Goal: Information Seeking & Learning: Learn about a topic

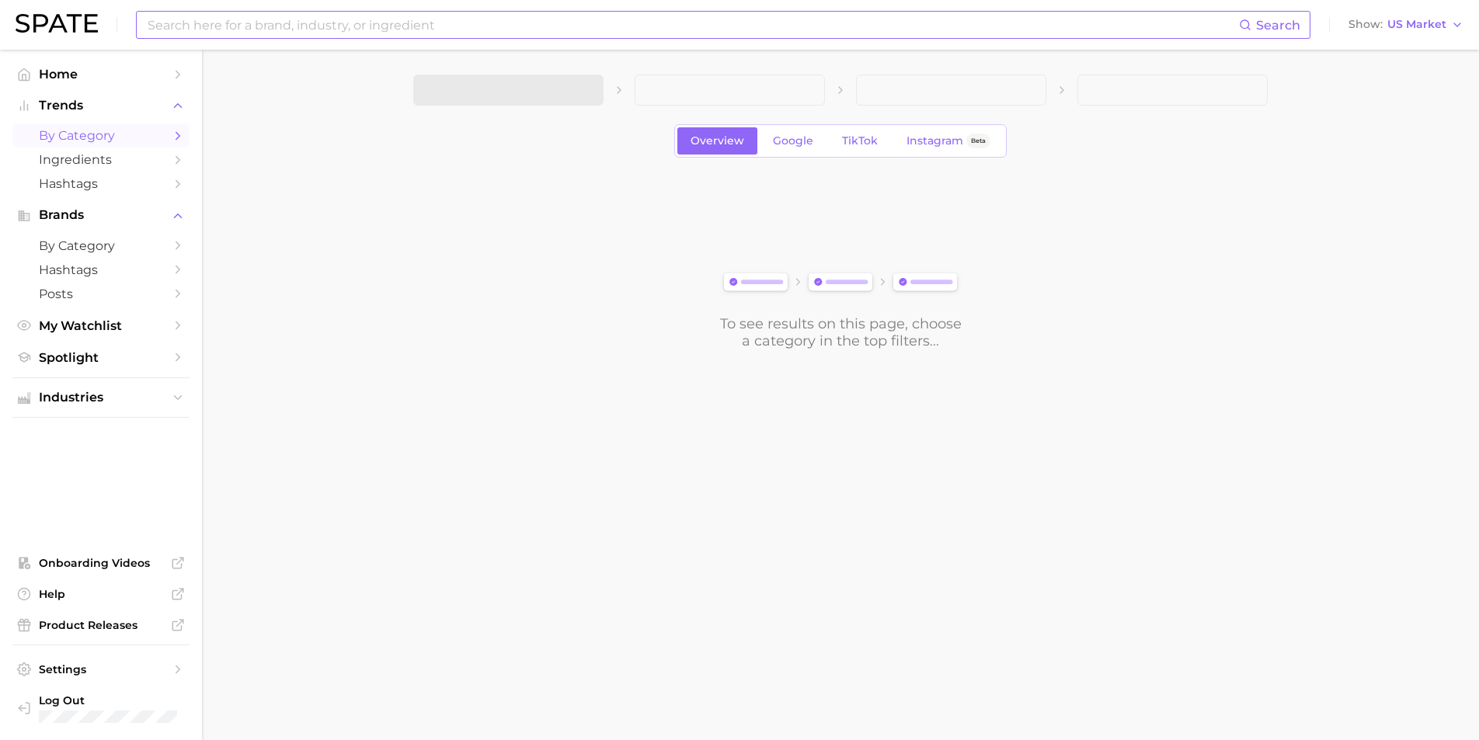
click at [196, 32] on input at bounding box center [692, 25] width 1093 height 26
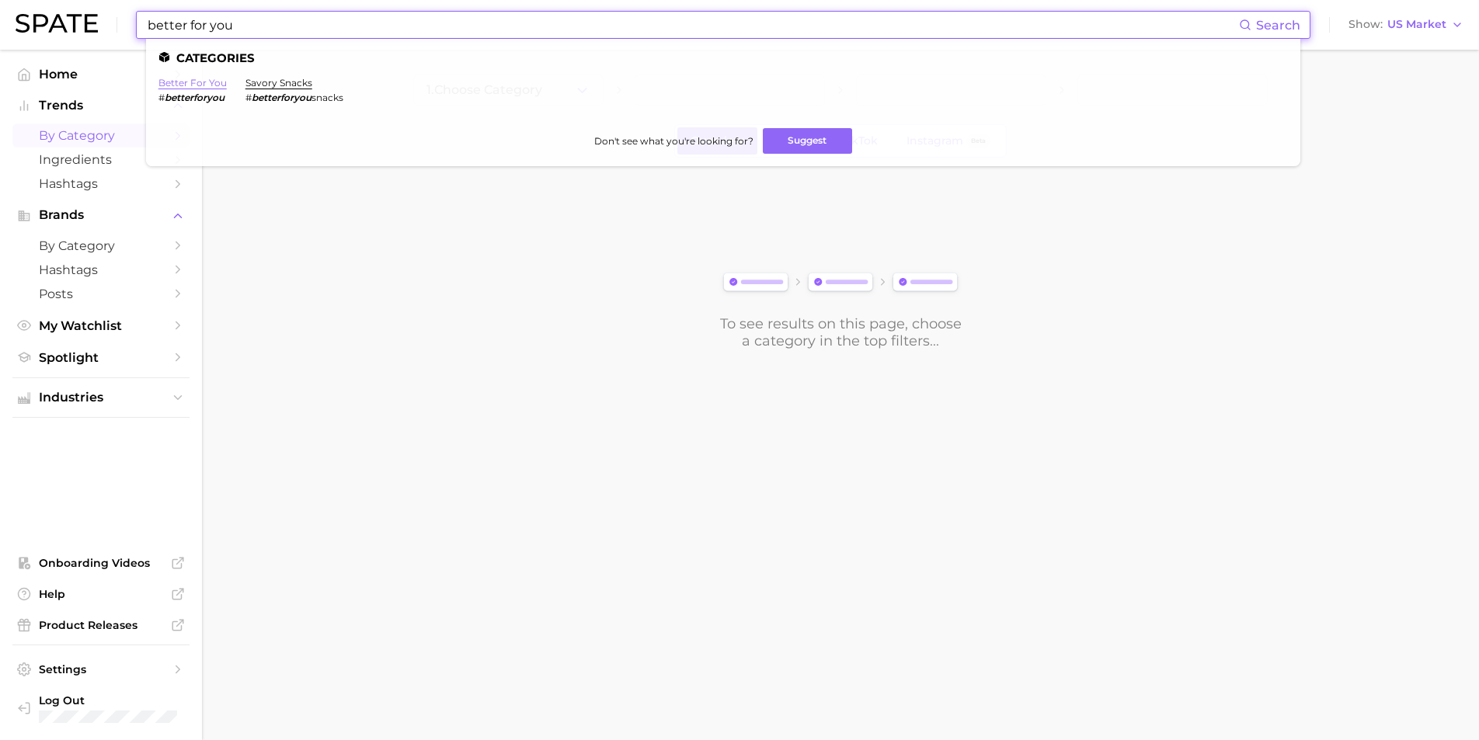
type input "better for you"
click at [203, 86] on link "better for you" at bounding box center [192, 83] width 68 height 12
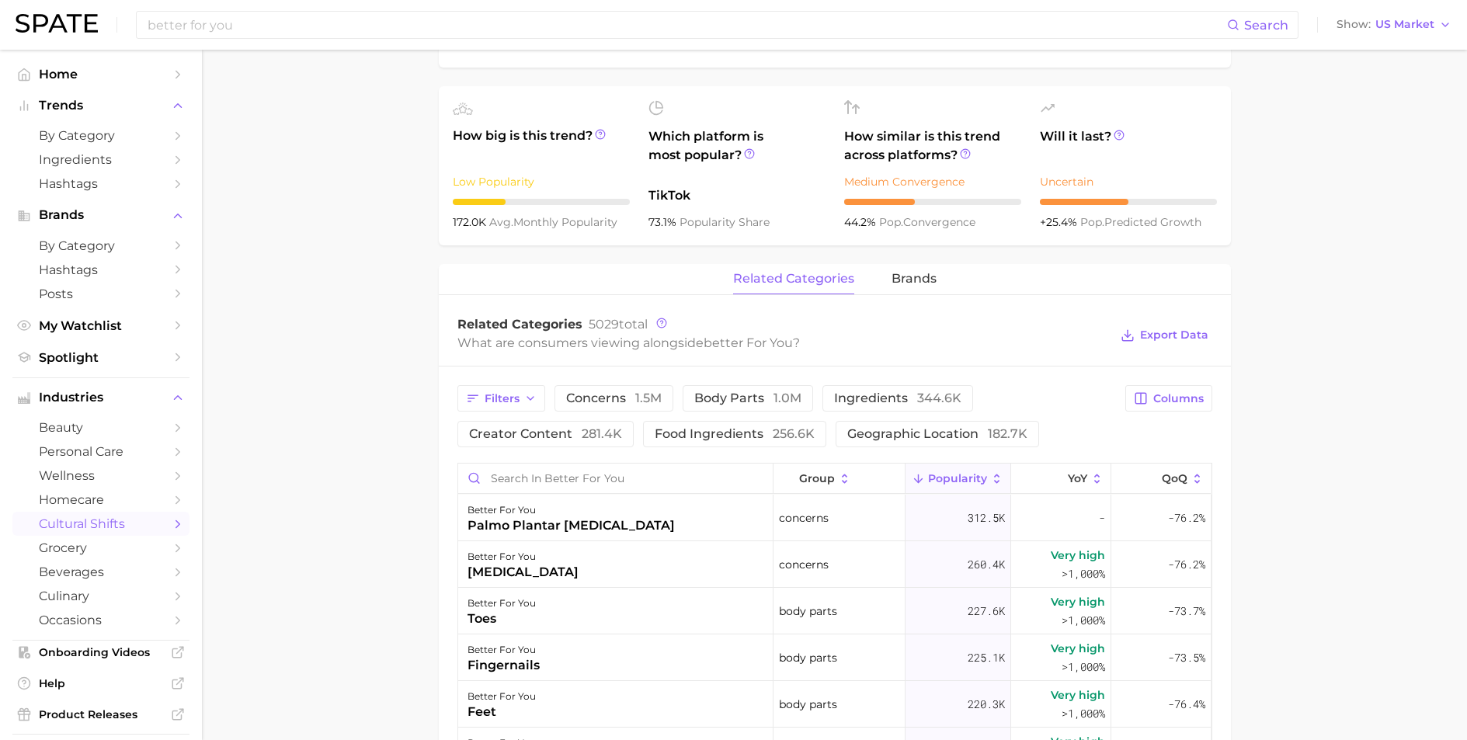
scroll to position [711, 0]
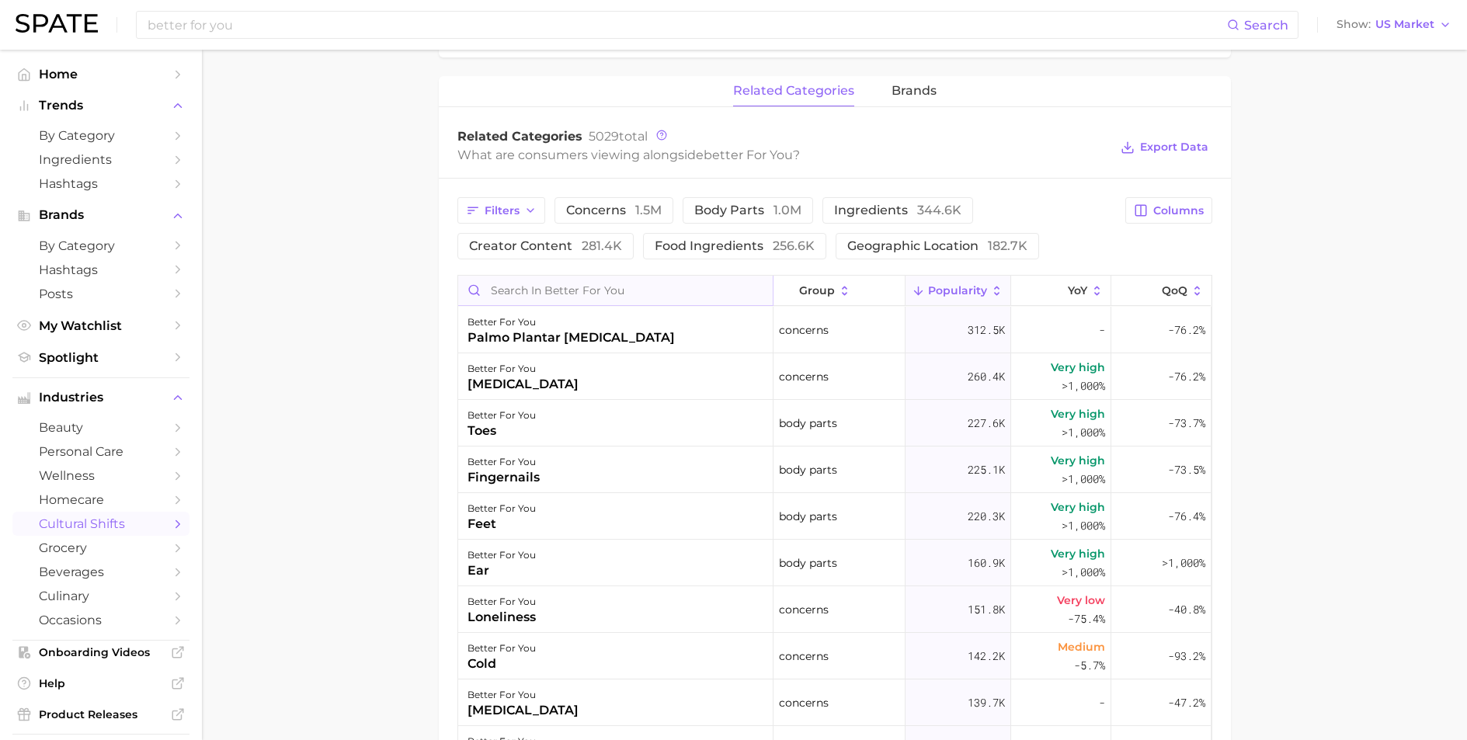
click at [543, 276] on input "Search in better for you" at bounding box center [615, 291] width 314 height 30
type input "snacks"
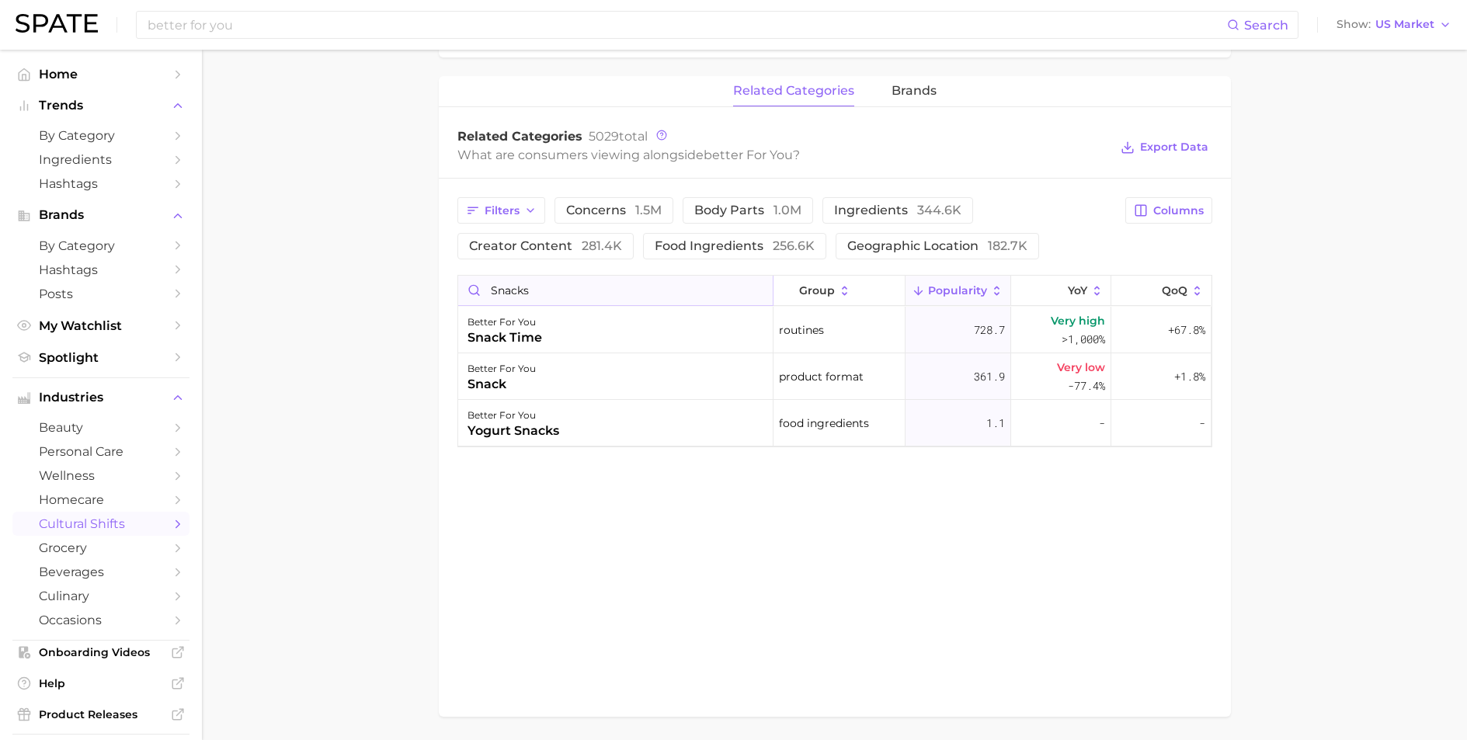
click at [759, 279] on input "snacks" at bounding box center [615, 291] width 314 height 30
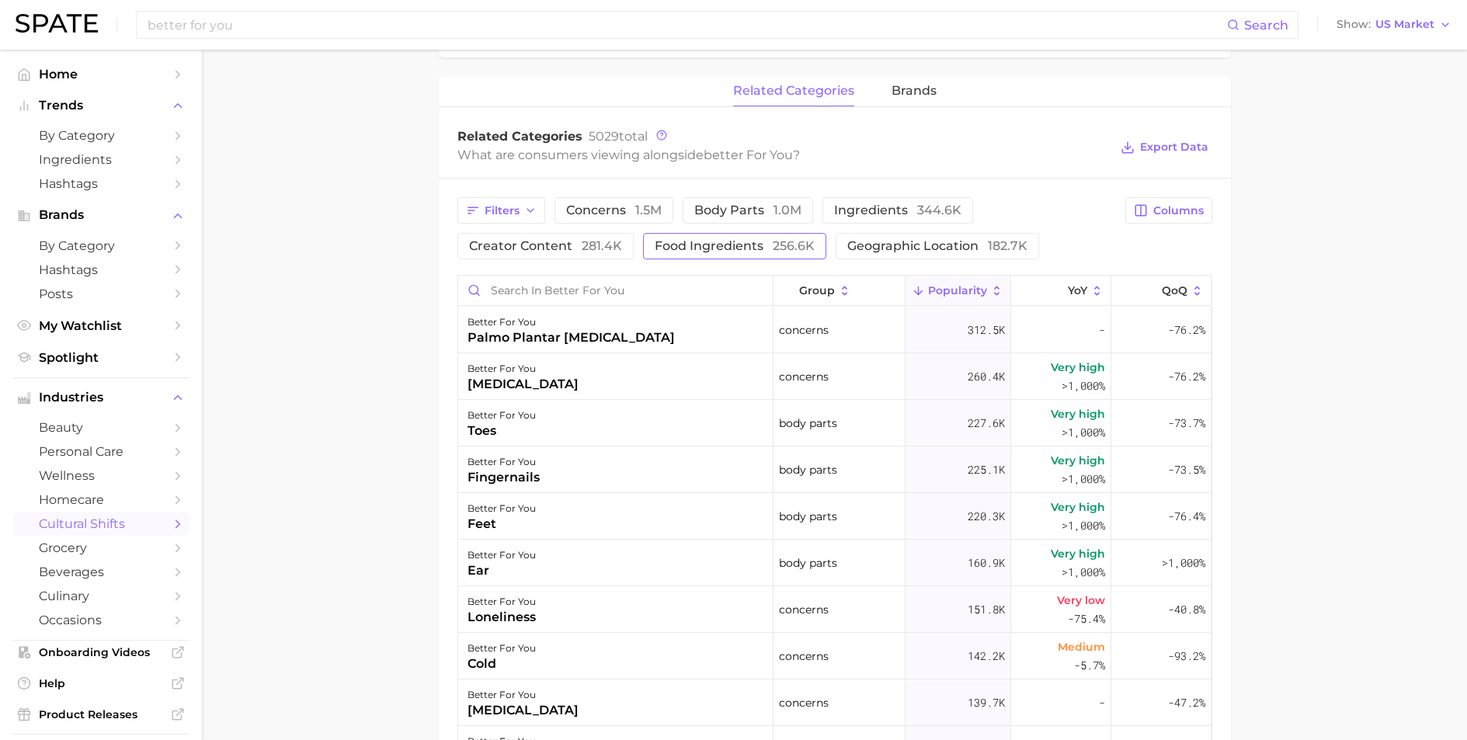
click at [643, 240] on button "food ingredients 256.6k" at bounding box center [734, 246] width 183 height 26
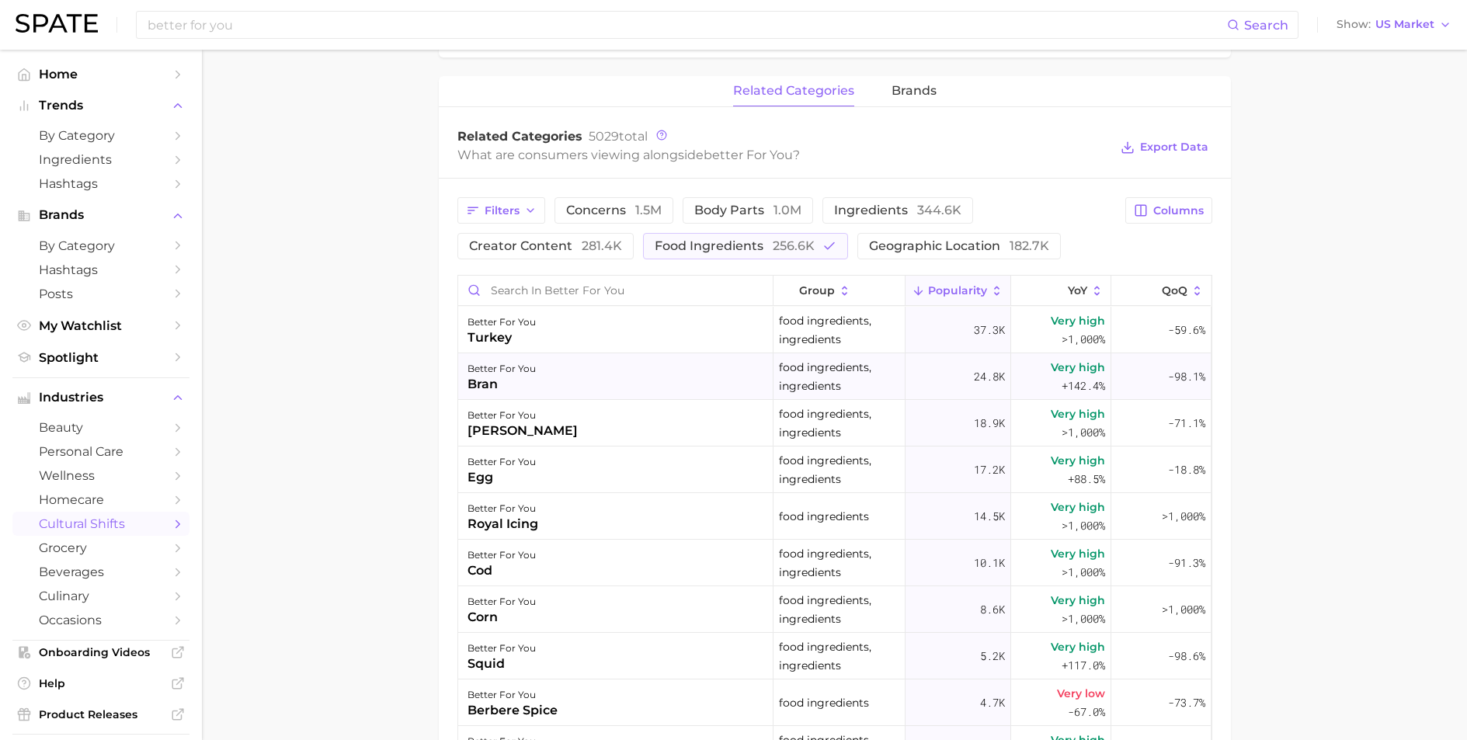
scroll to position [0, 0]
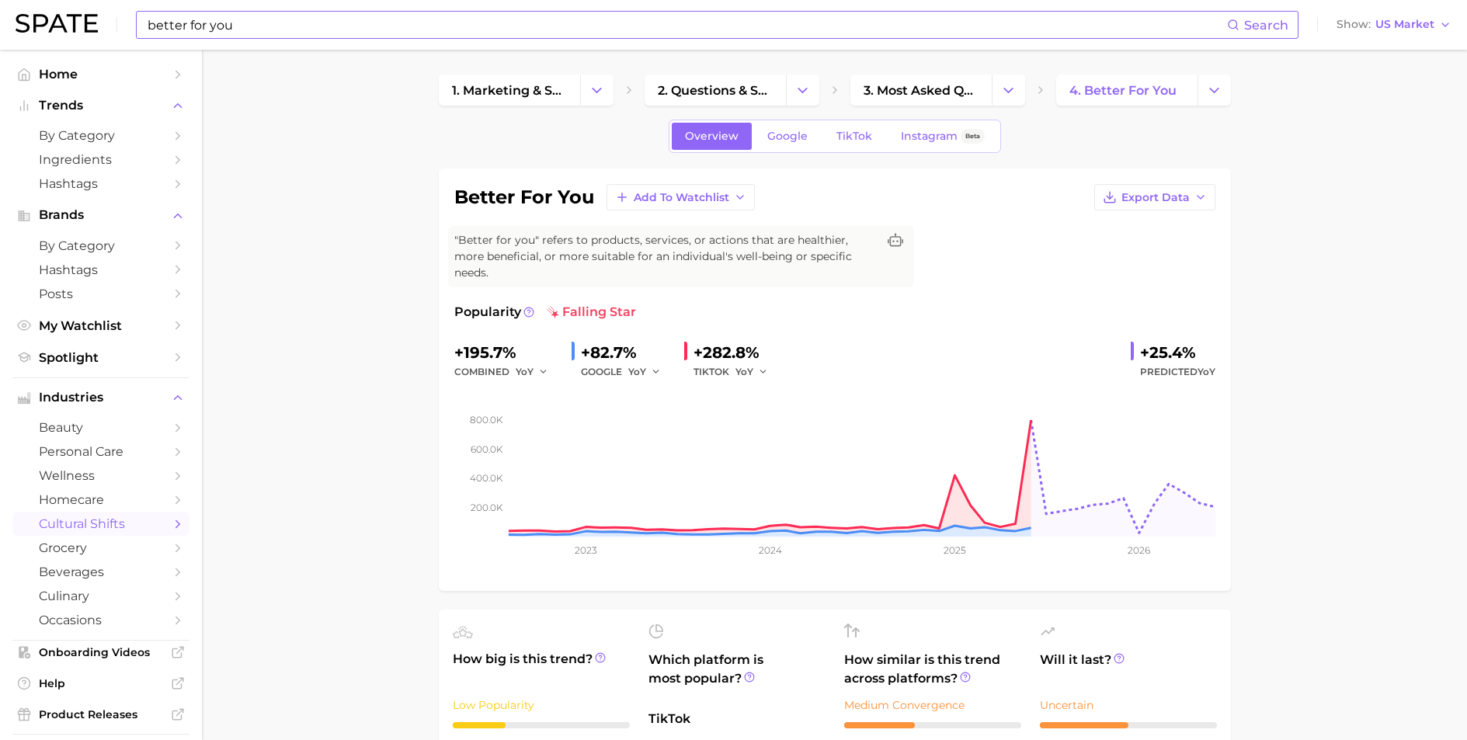
drag, startPoint x: 328, startPoint y: 6, endPoint x: 321, endPoint y: 14, distance: 10.4
click at [328, 6] on div "better for you Search Show US Market" at bounding box center [734, 25] width 1436 height 50
click at [319, 17] on input "better for you" at bounding box center [686, 25] width 1081 height 26
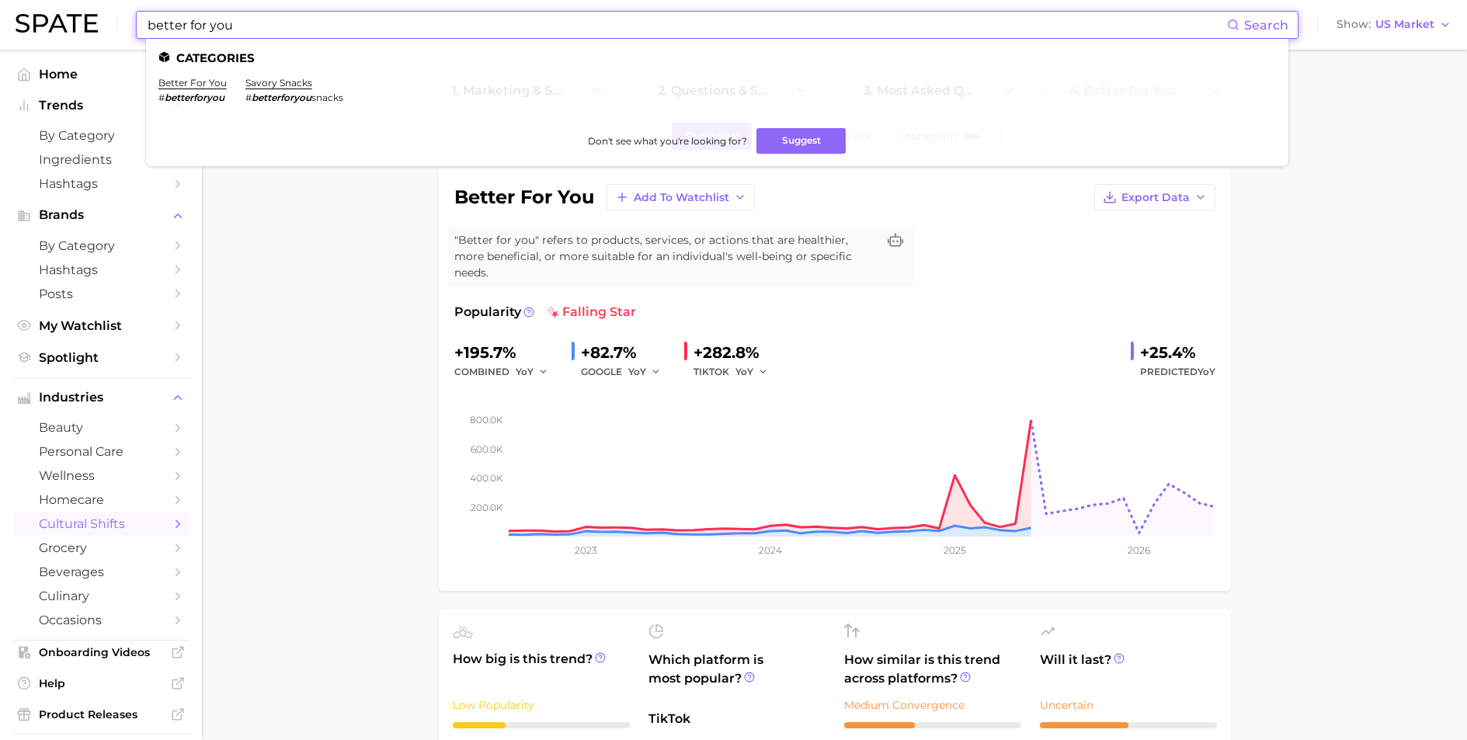
click at [248, 20] on input "better for you" at bounding box center [686, 25] width 1081 height 26
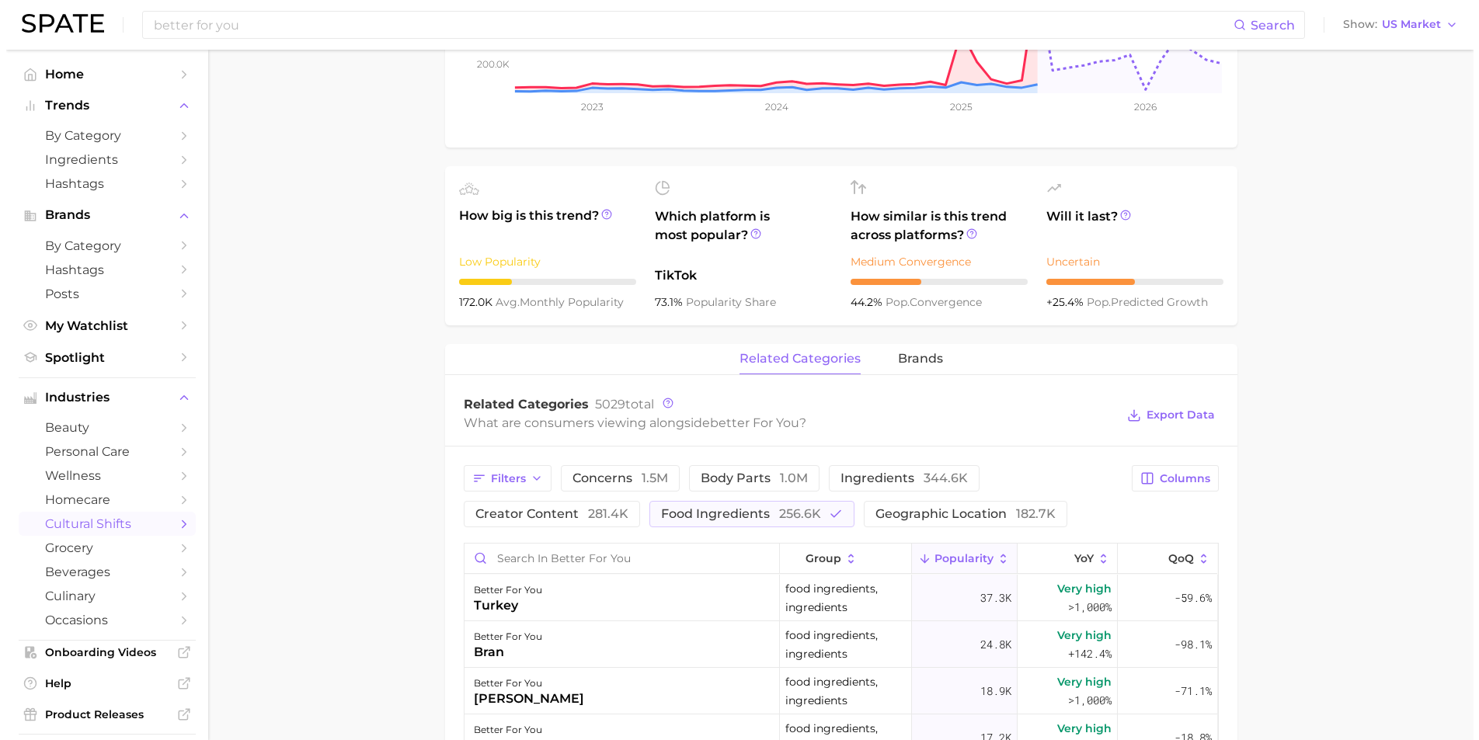
scroll to position [627, 0]
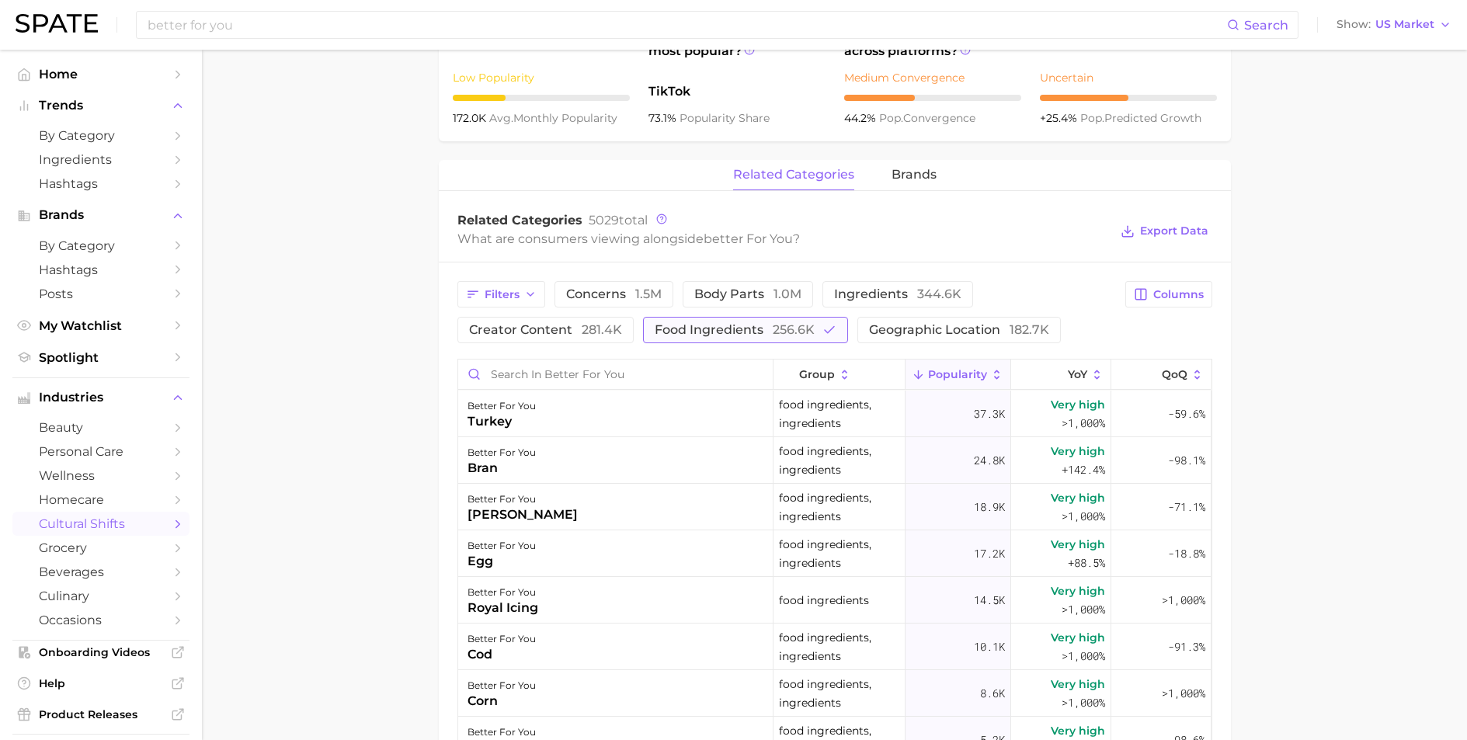
click at [655, 324] on span "food ingredients 256.6k" at bounding box center [735, 330] width 160 height 12
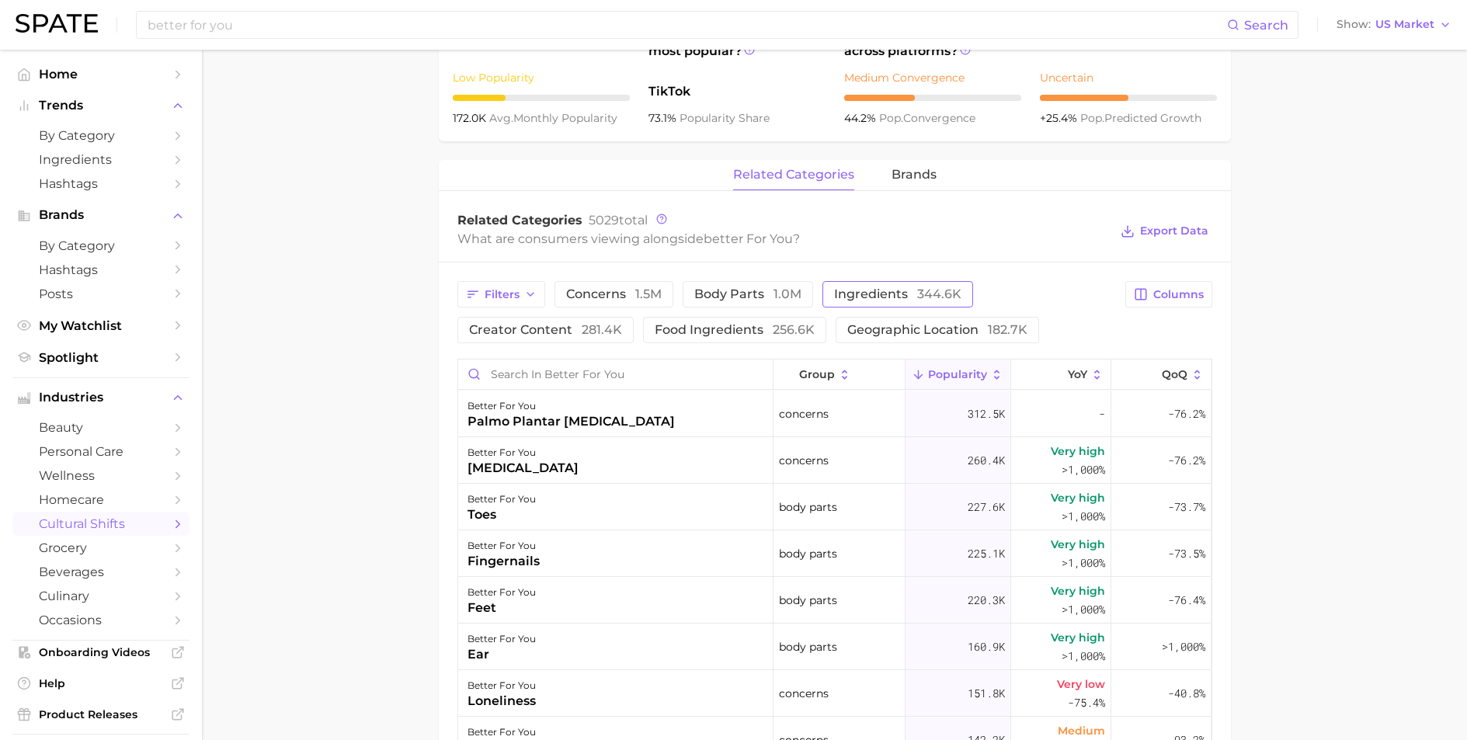
click at [917, 287] on span "344.6k" at bounding box center [939, 294] width 44 height 15
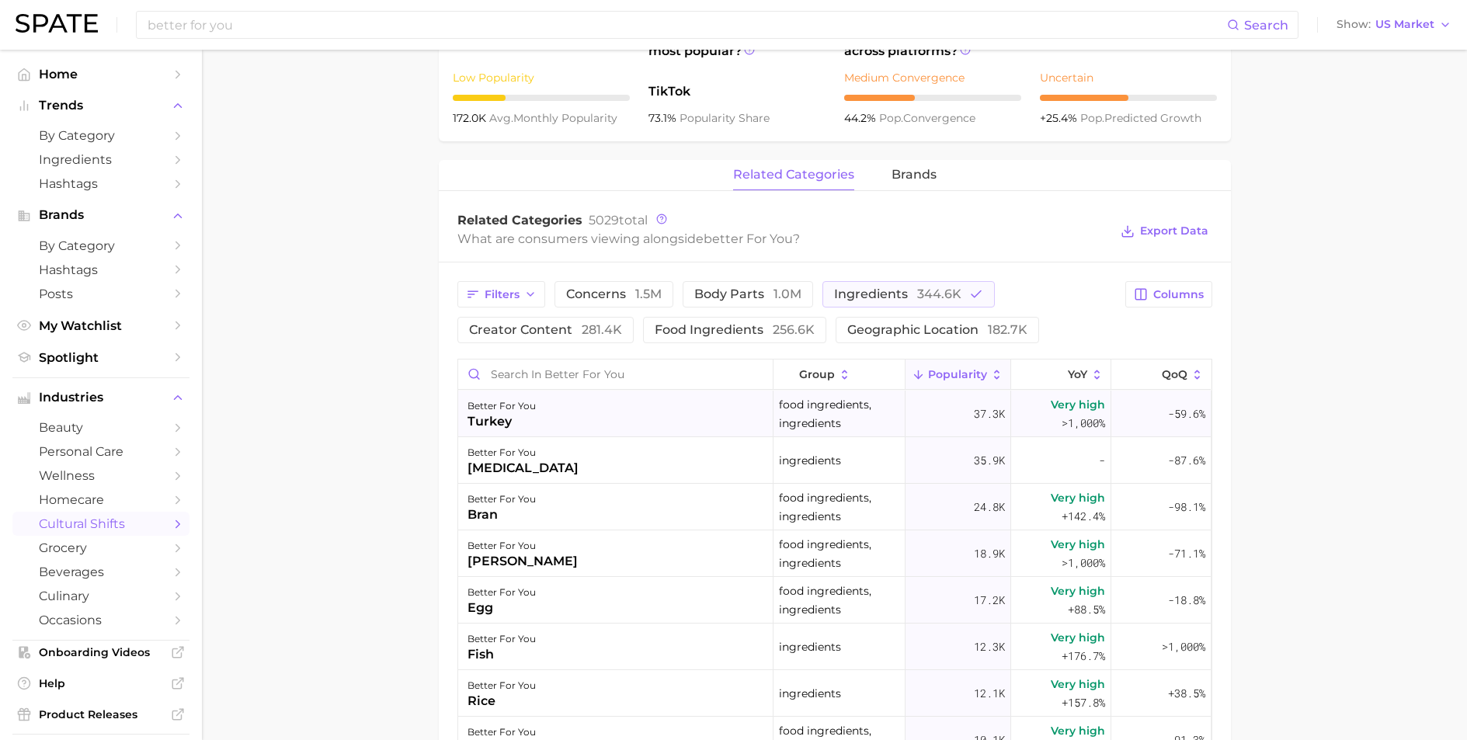
click at [656, 400] on div "better for you turkey" at bounding box center [615, 414] width 315 height 47
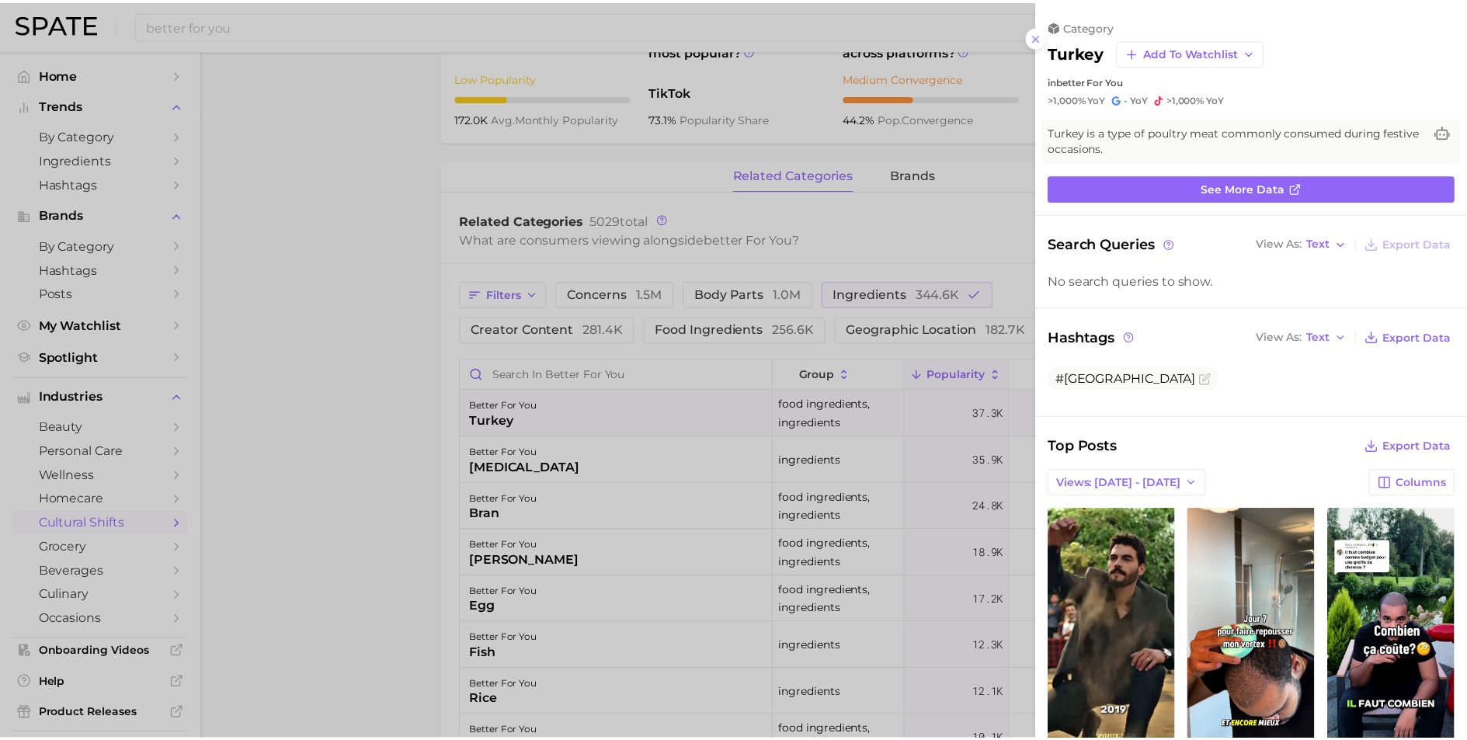
scroll to position [0, 0]
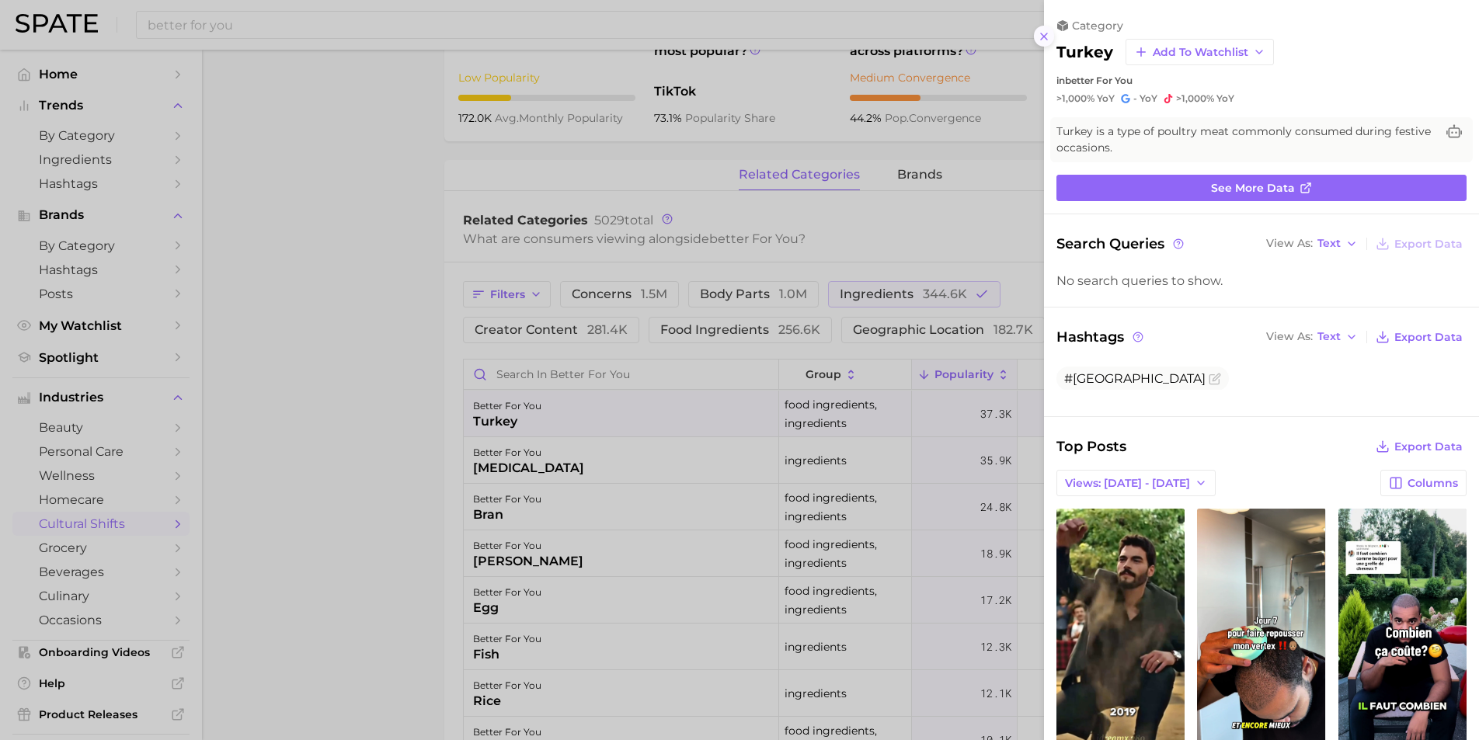
click at [1046, 36] on icon at bounding box center [1043, 36] width 12 height 12
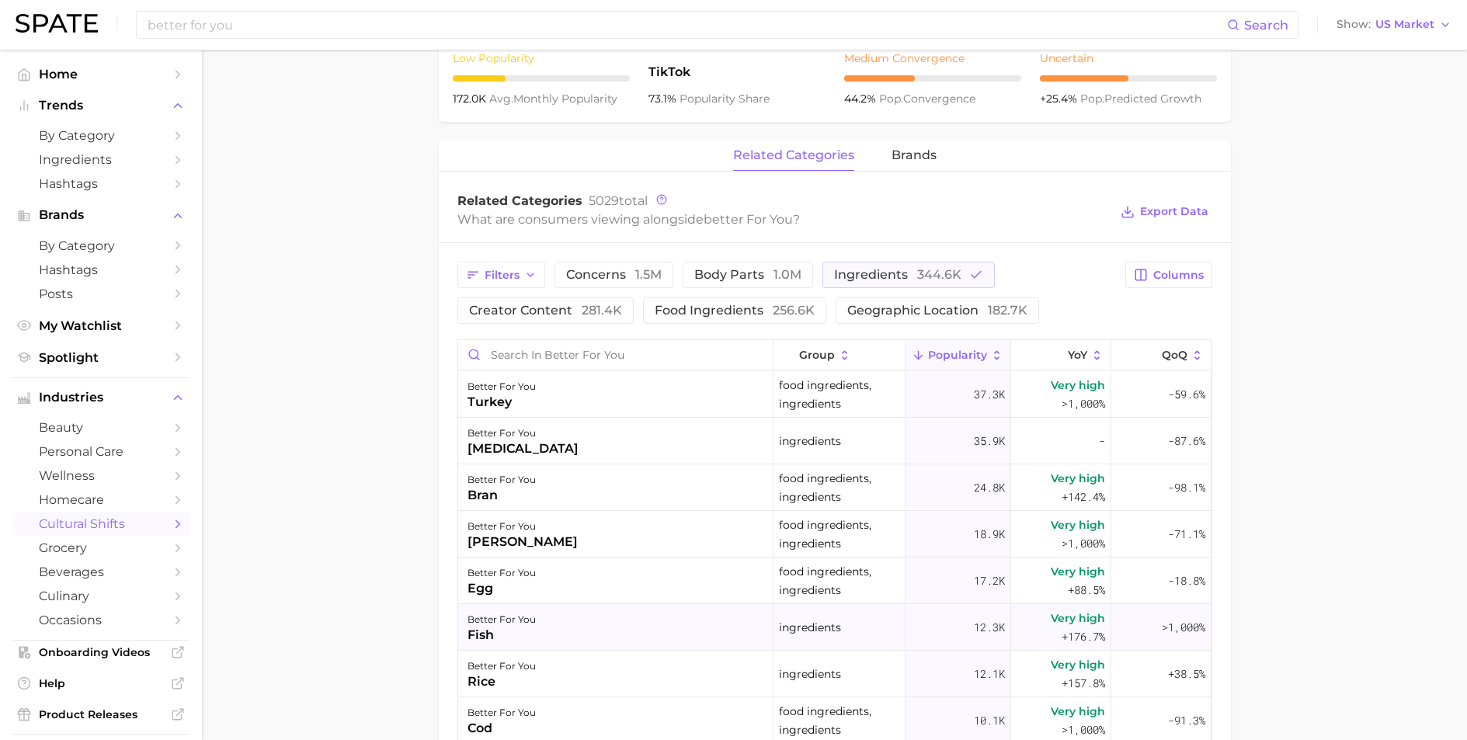
scroll to position [28, 0]
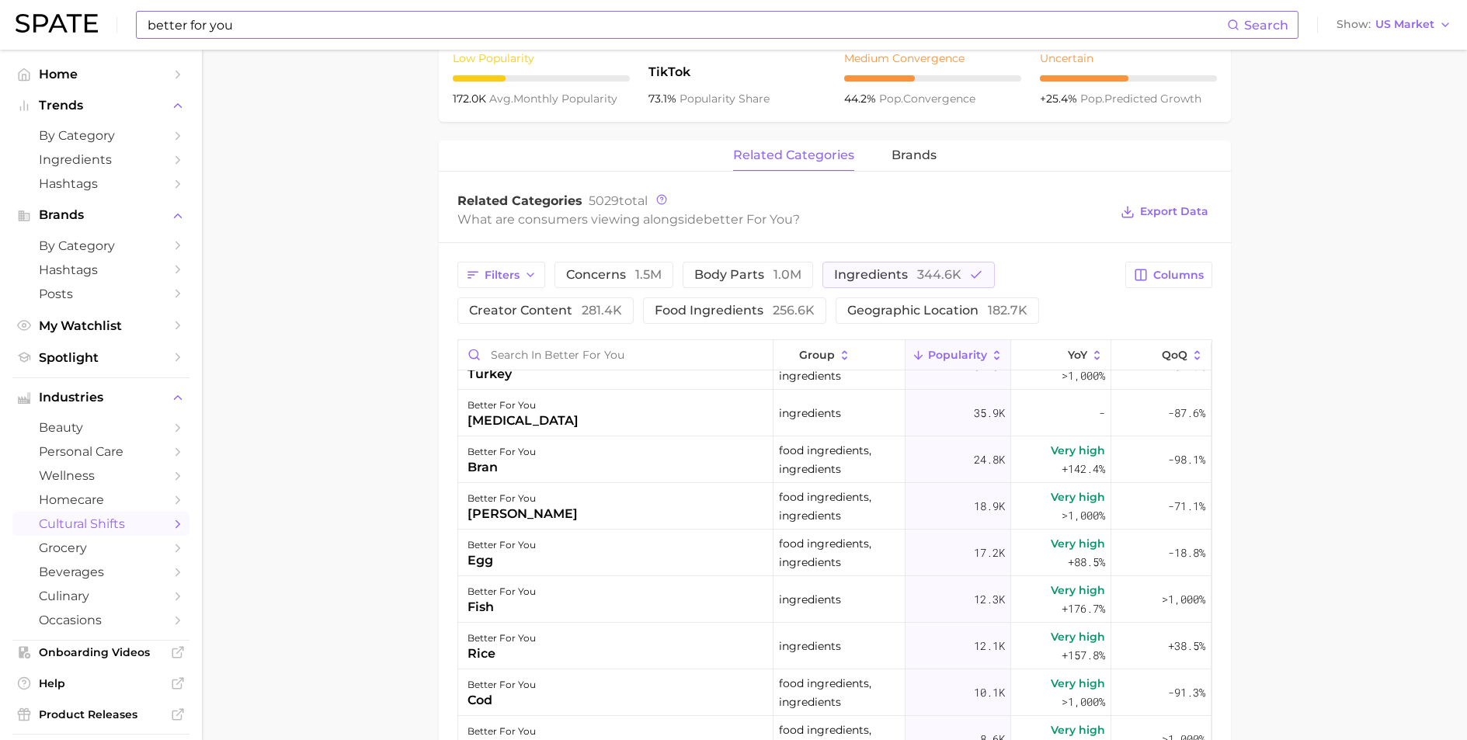
click at [247, 30] on input "better for you" at bounding box center [686, 25] width 1081 height 26
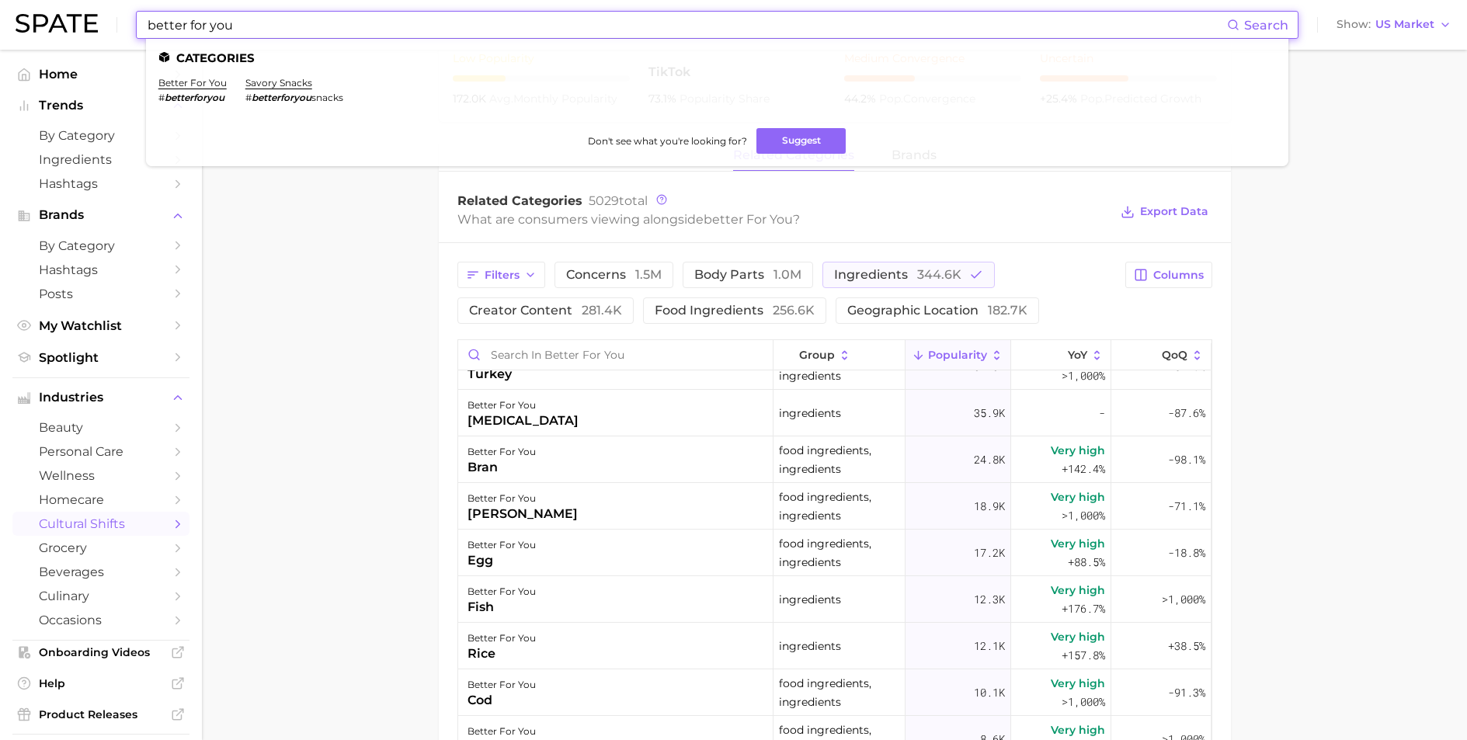
drag, startPoint x: 92, startPoint y: 40, endPoint x: 23, endPoint y: 44, distance: 69.2
click at [23, 44] on div "better for you Search Categories better for you # betterforyou savory snacks # …" at bounding box center [734, 25] width 1436 height 50
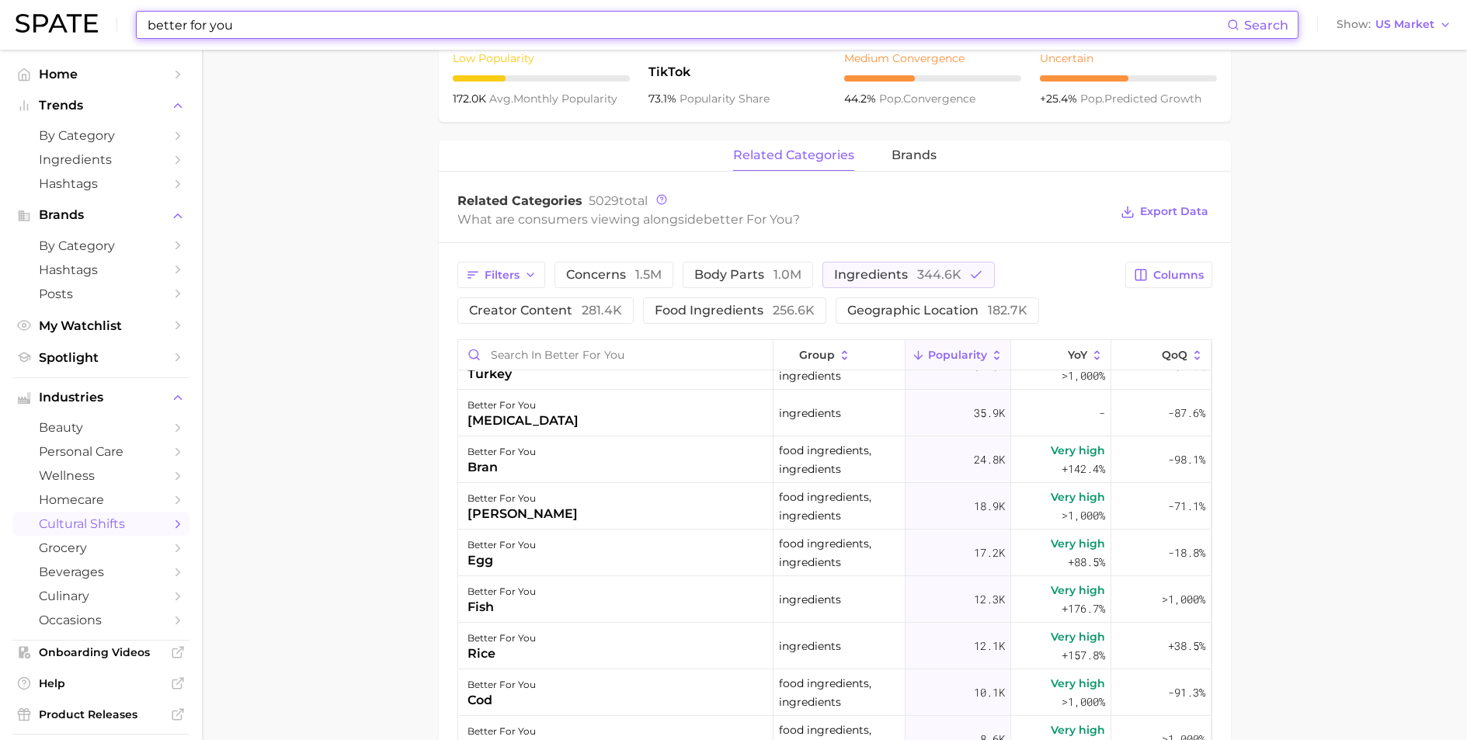
click at [322, 17] on input "better for you" at bounding box center [686, 25] width 1081 height 26
drag, startPoint x: 249, startPoint y: 27, endPoint x: 130, endPoint y: 23, distance: 118.9
click at [130, 23] on div "better for you Search Show US Market" at bounding box center [734, 25] width 1436 height 50
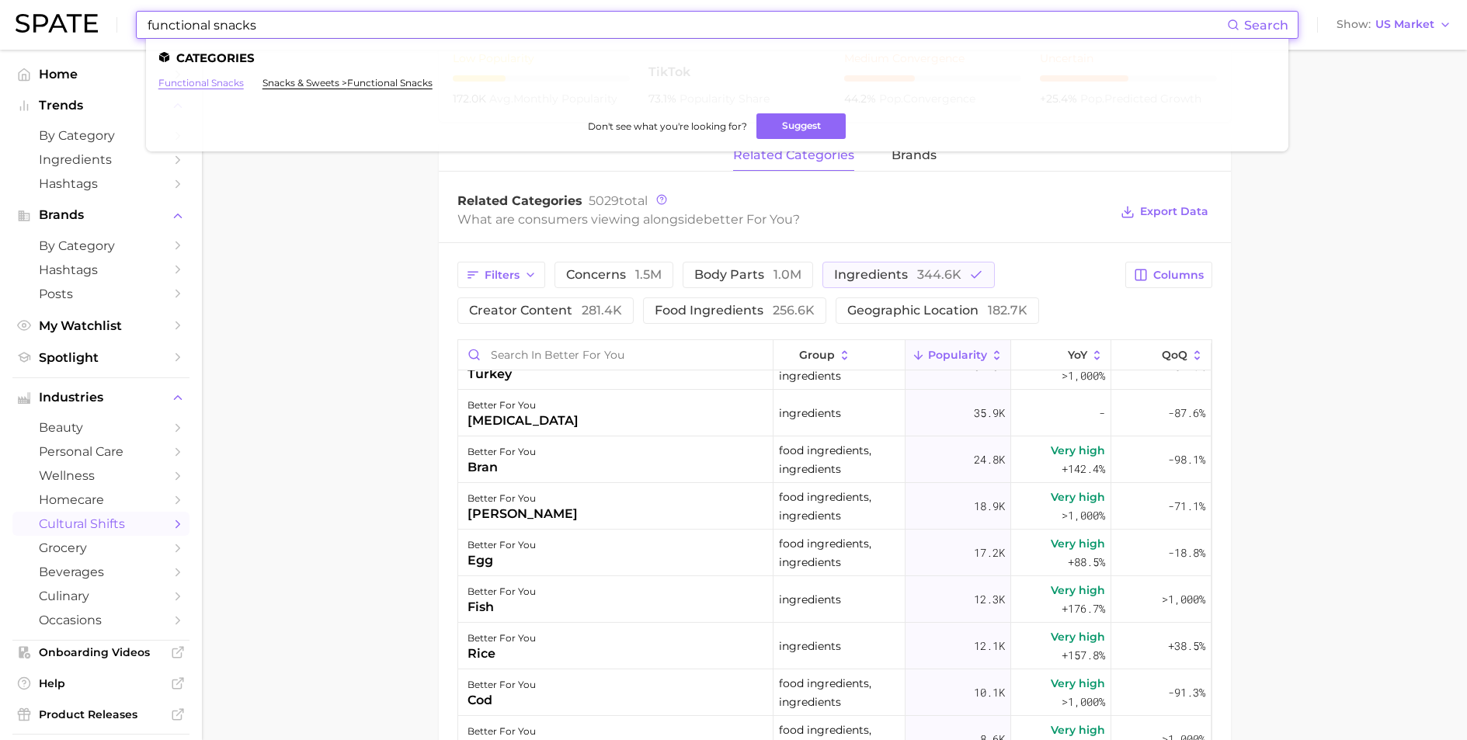
type input "functional snacks"
click at [177, 78] on link "functional snacks" at bounding box center [200, 83] width 85 height 12
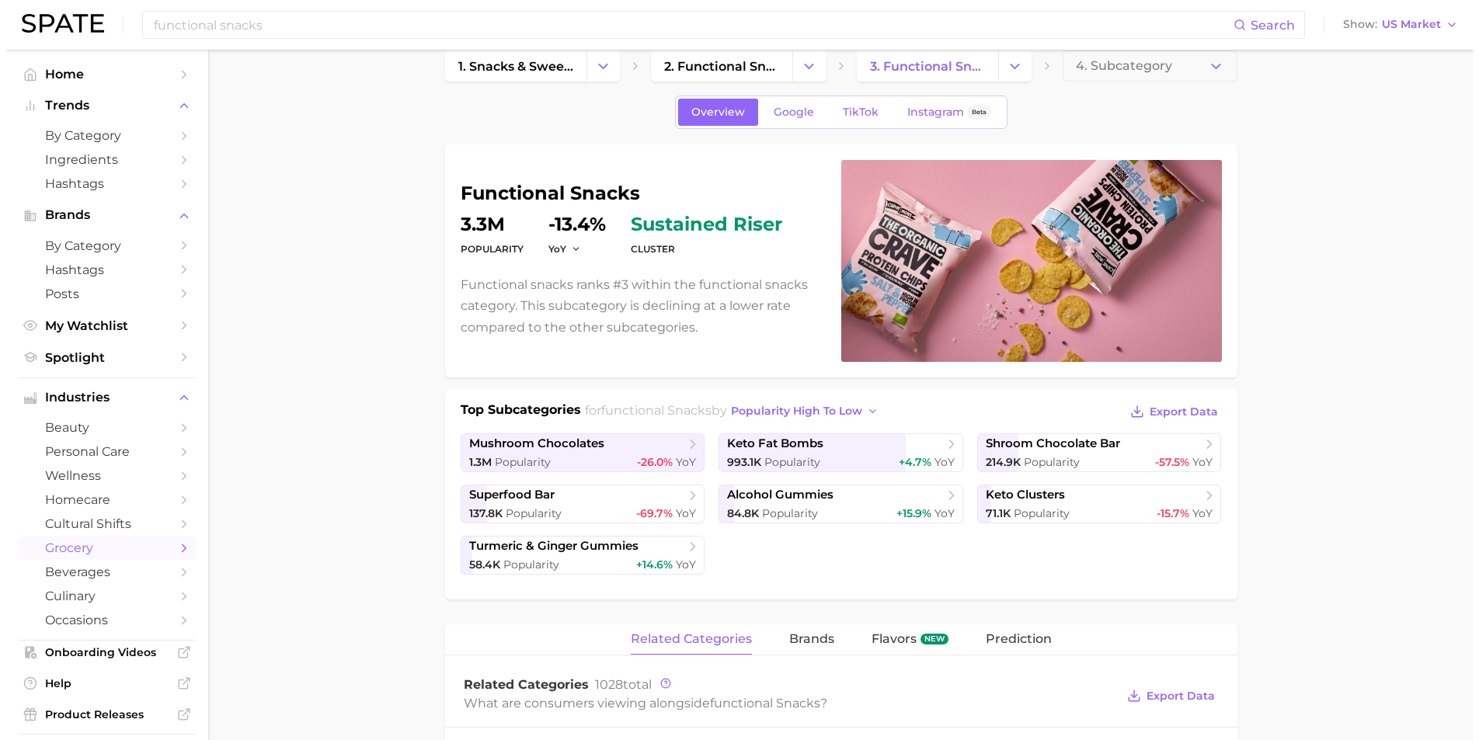
scroll to position [453, 0]
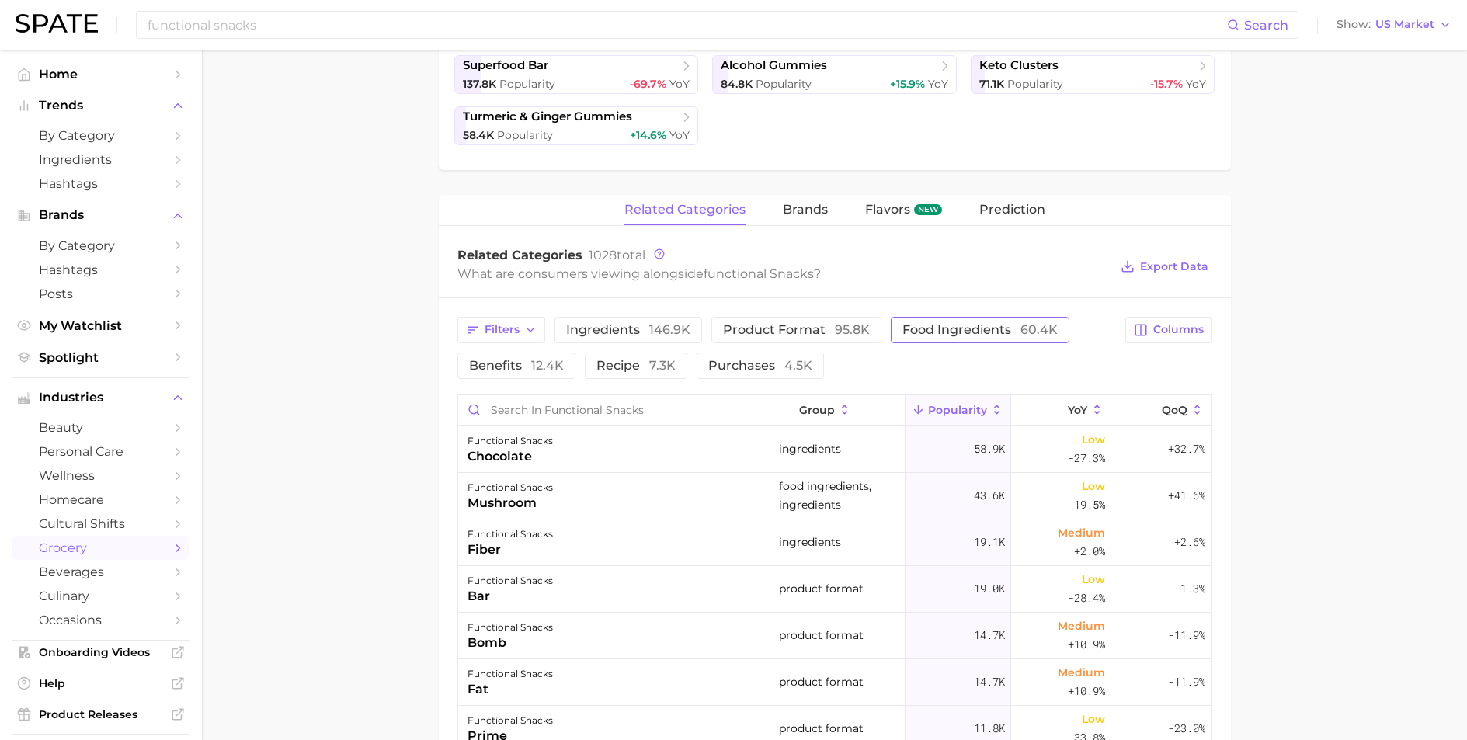
click at [909, 333] on span "food ingredients 60.4k" at bounding box center [979, 330] width 155 height 12
click at [665, 321] on button "ingredients 146.9k" at bounding box center [628, 330] width 148 height 26
click at [1141, 340] on button "Columns" at bounding box center [1168, 330] width 86 height 26
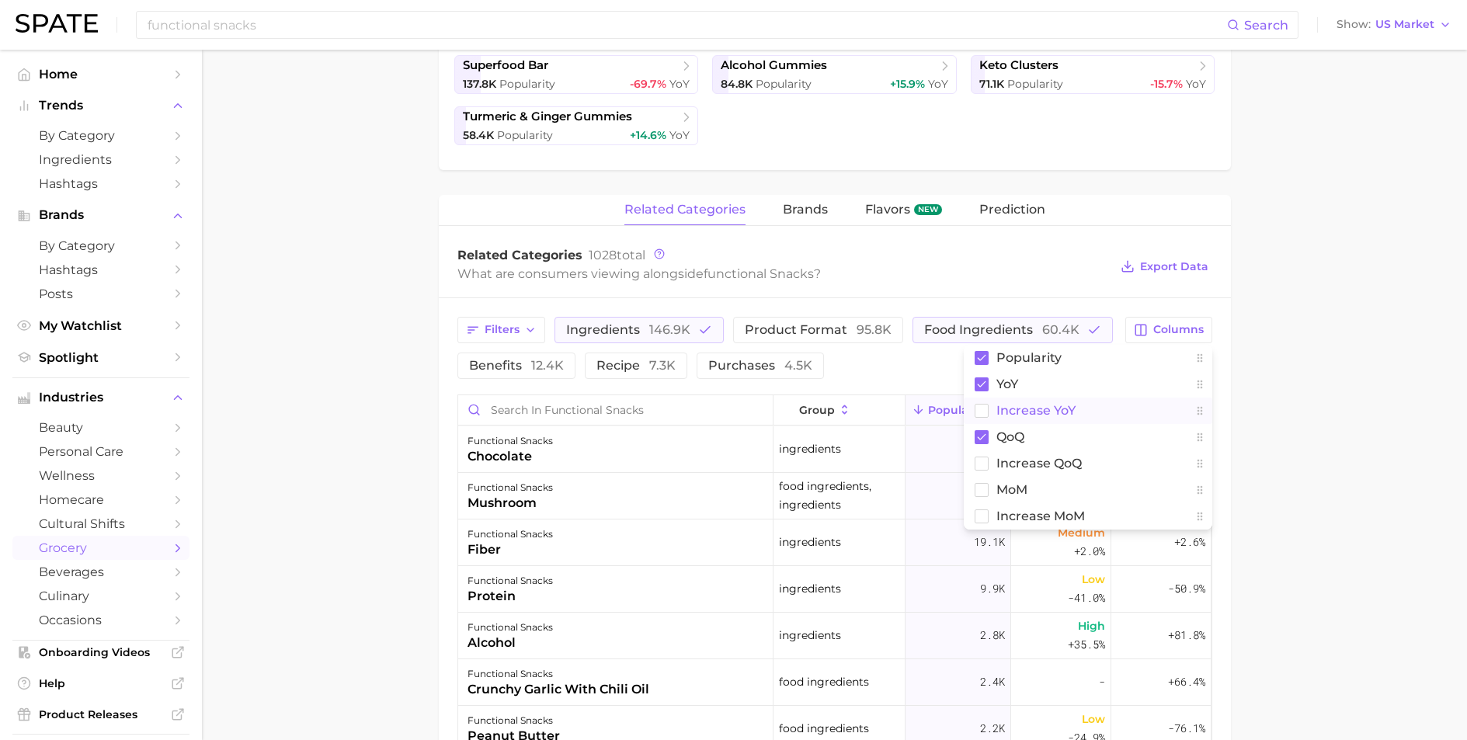
drag, startPoint x: 1014, startPoint y: 407, endPoint x: 1160, endPoint y: 422, distance: 146.8
click at [1015, 407] on span "Increase YoY" at bounding box center [1035, 410] width 79 height 13
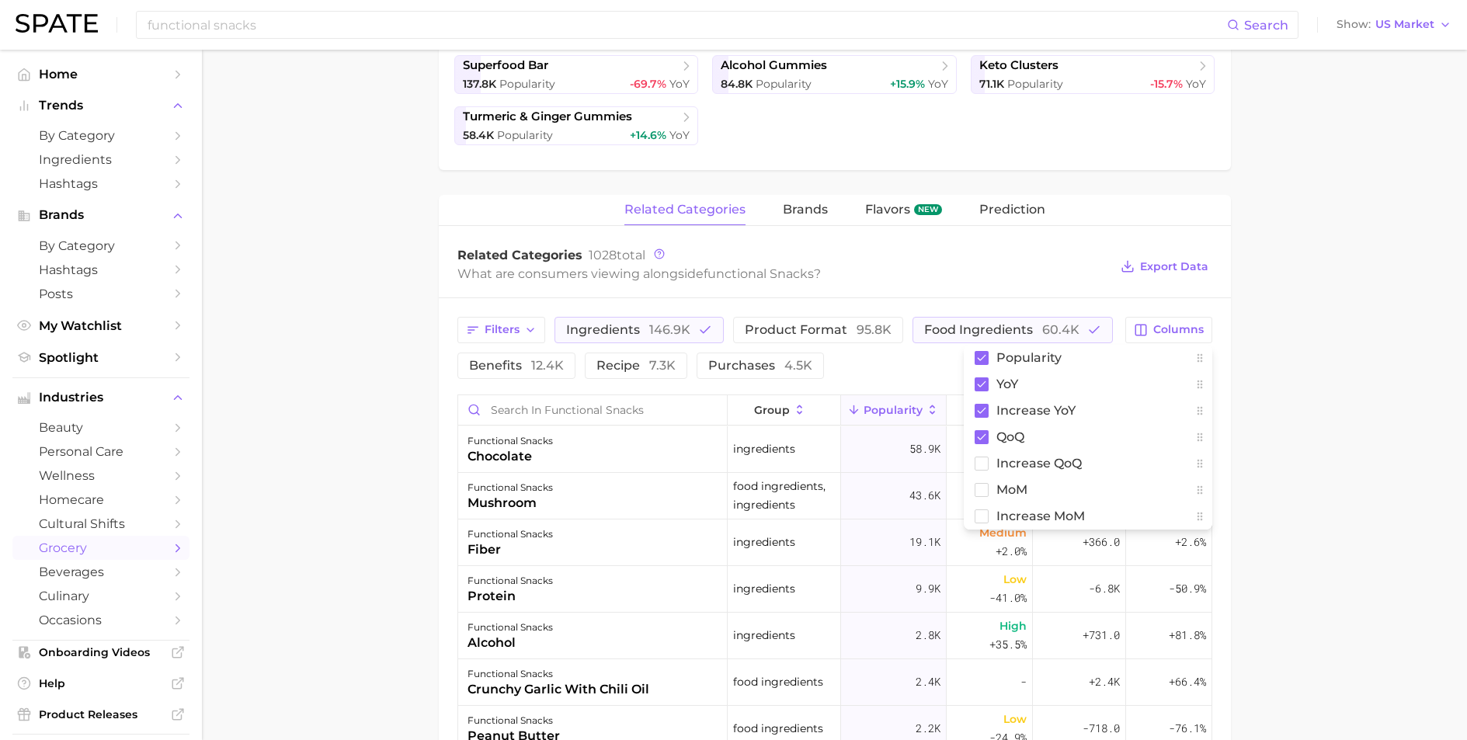
click at [1141, 470] on main "1. snacks & sweets 2. functional snacks 3. functional snacks 4. Subcategory Ove…" at bounding box center [834, 413] width 1265 height 1635
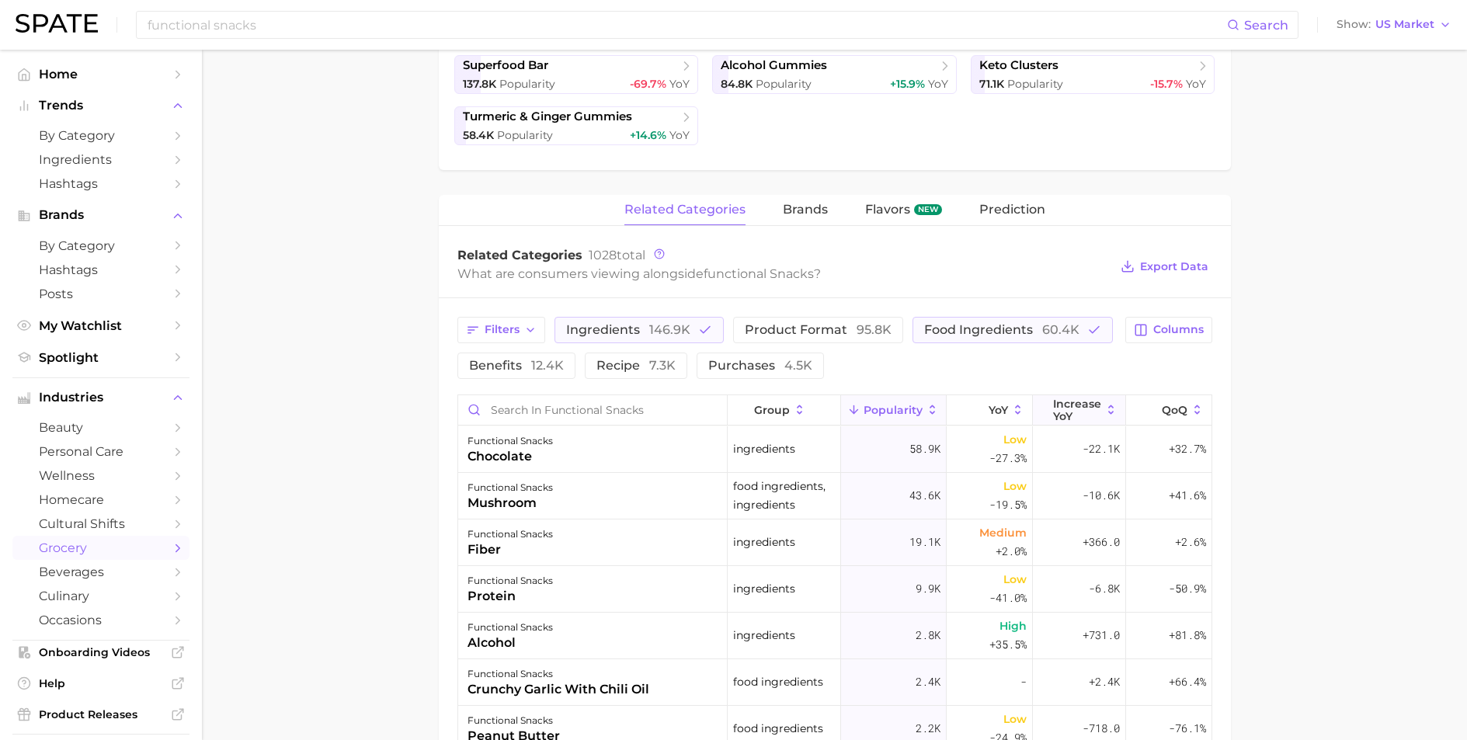
click at [1076, 412] on span "Increase YoY" at bounding box center [1077, 410] width 48 height 25
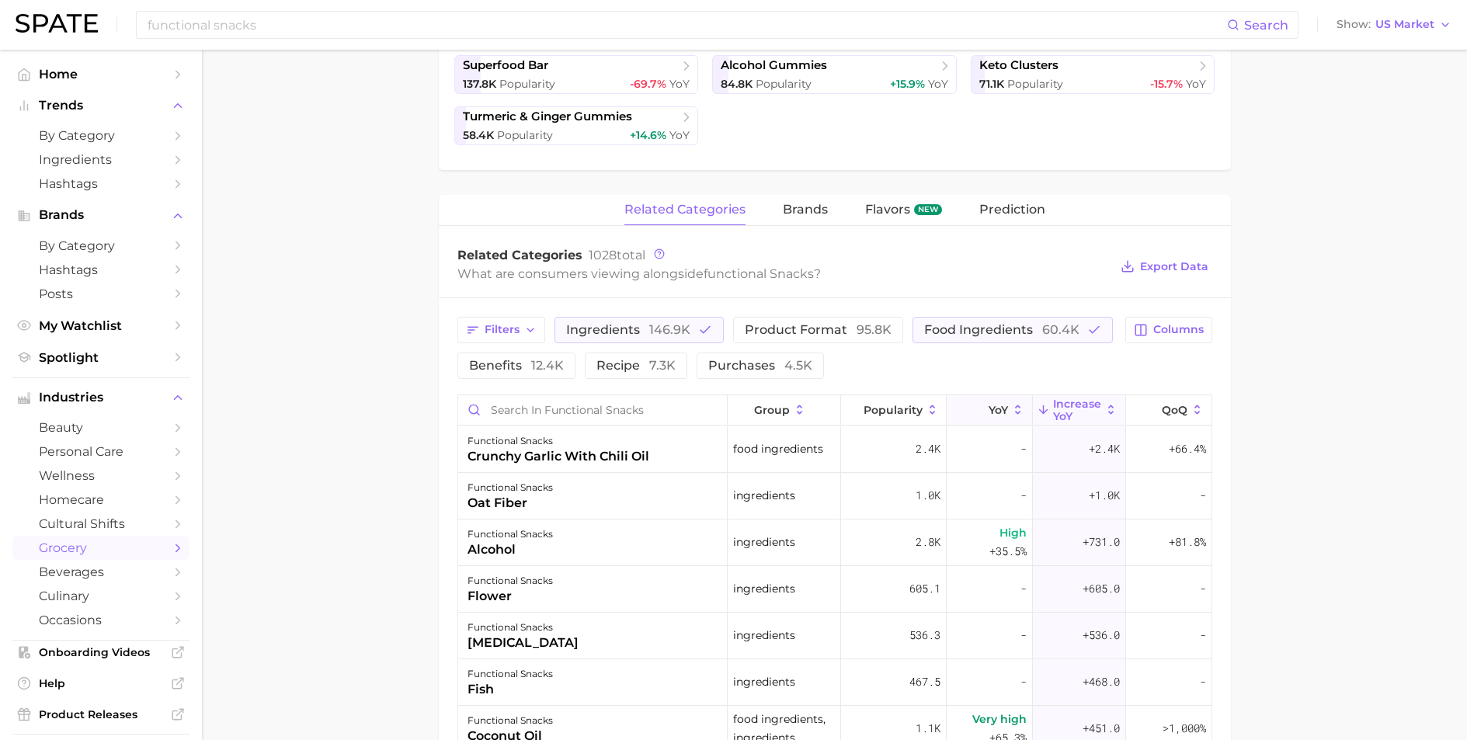
click at [989, 408] on span "YoY" at bounding box center [998, 410] width 19 height 12
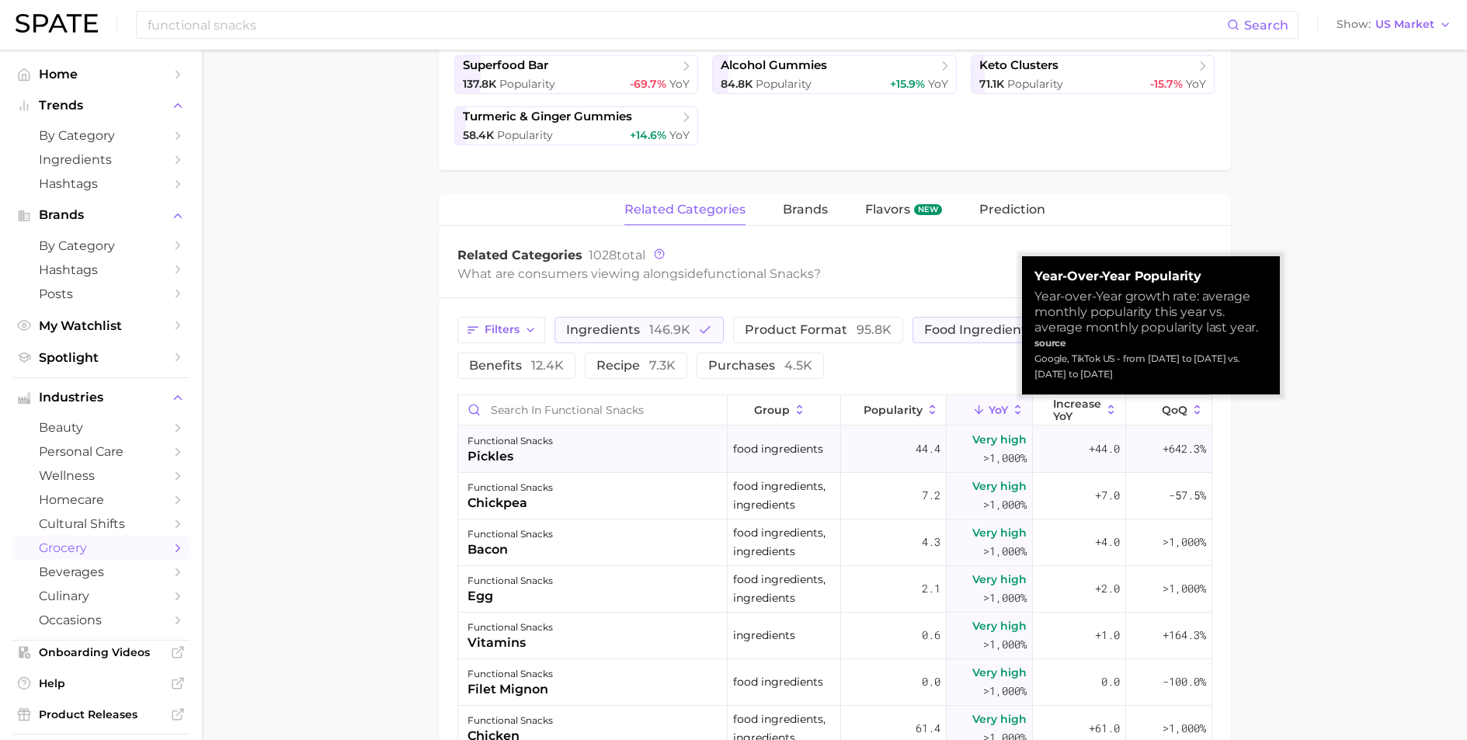
click at [572, 445] on div "functional snacks pickles" at bounding box center [593, 449] width 270 height 47
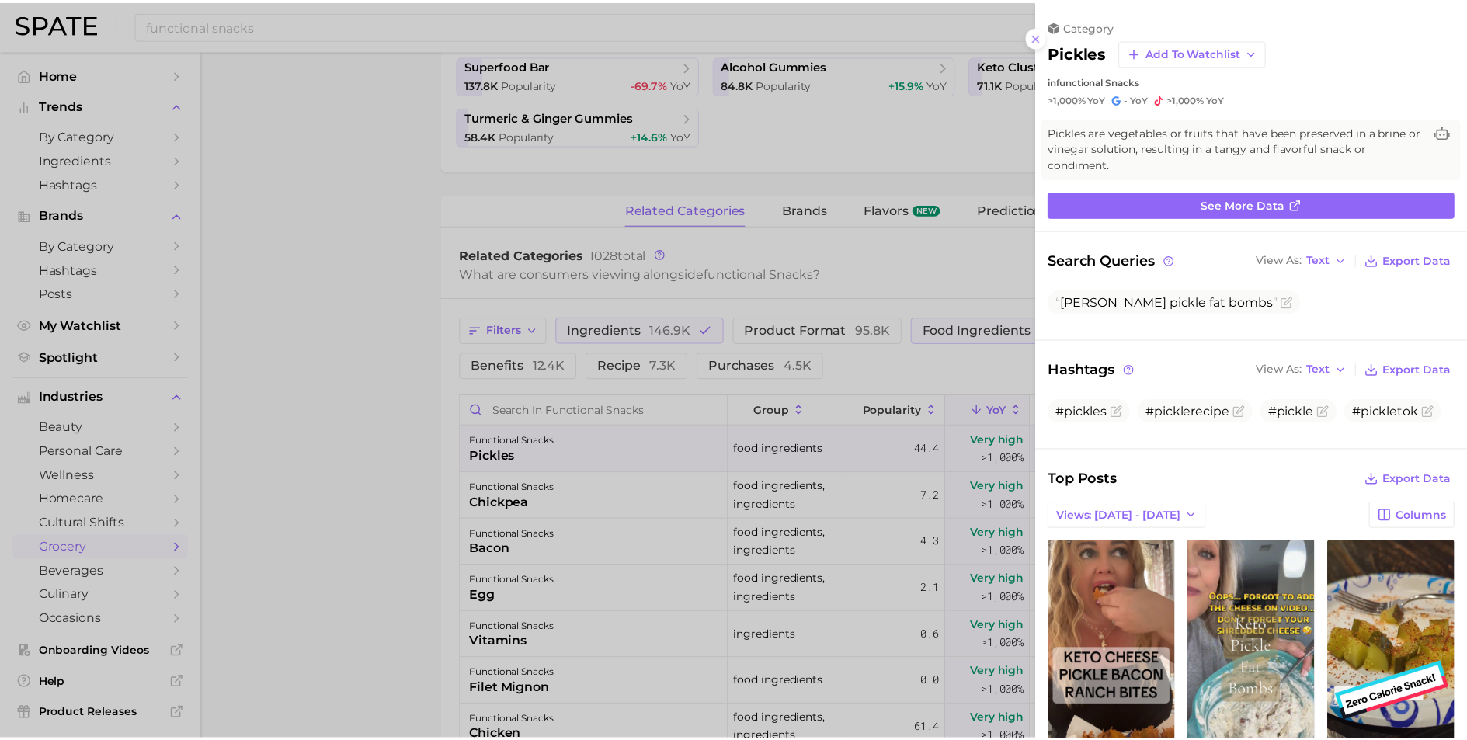
scroll to position [0, 0]
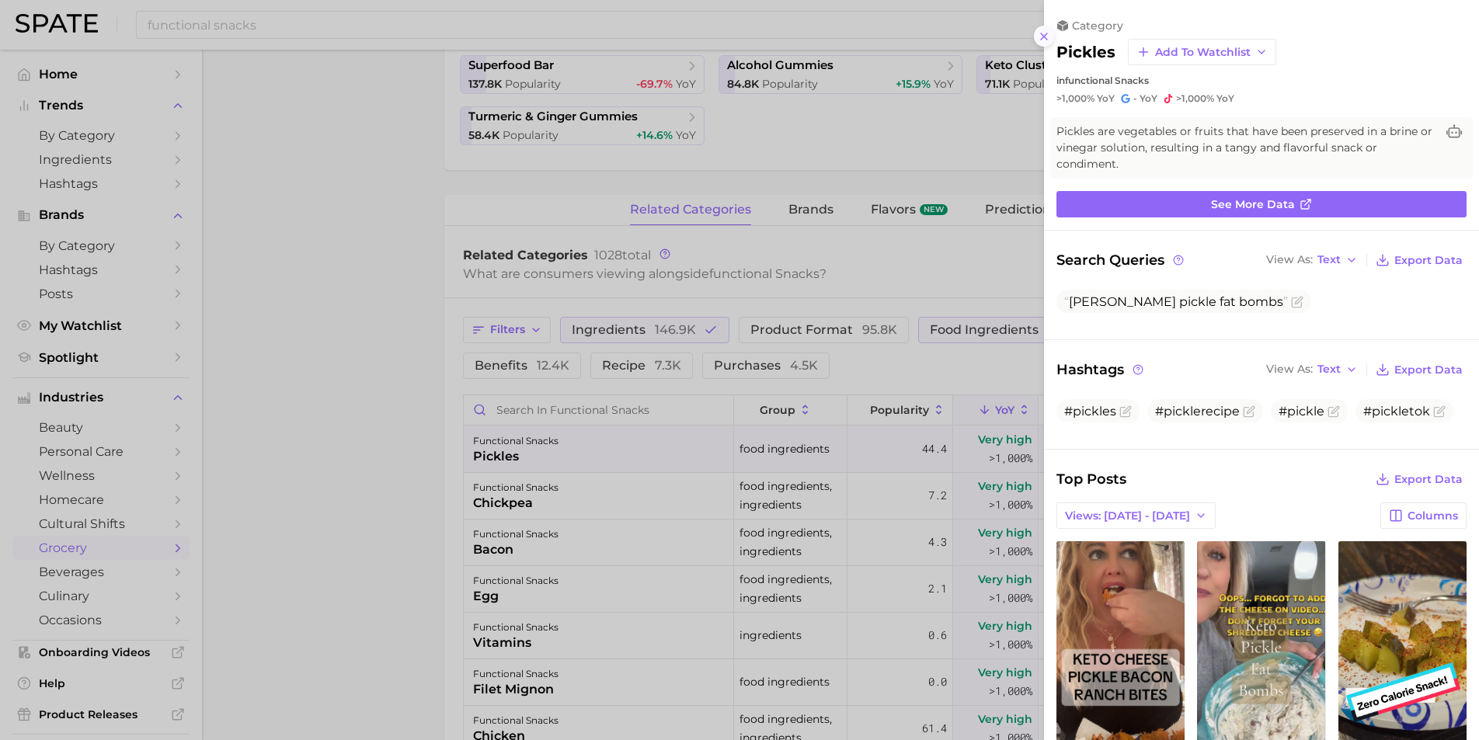
click at [1044, 34] on icon at bounding box center [1043, 36] width 12 height 12
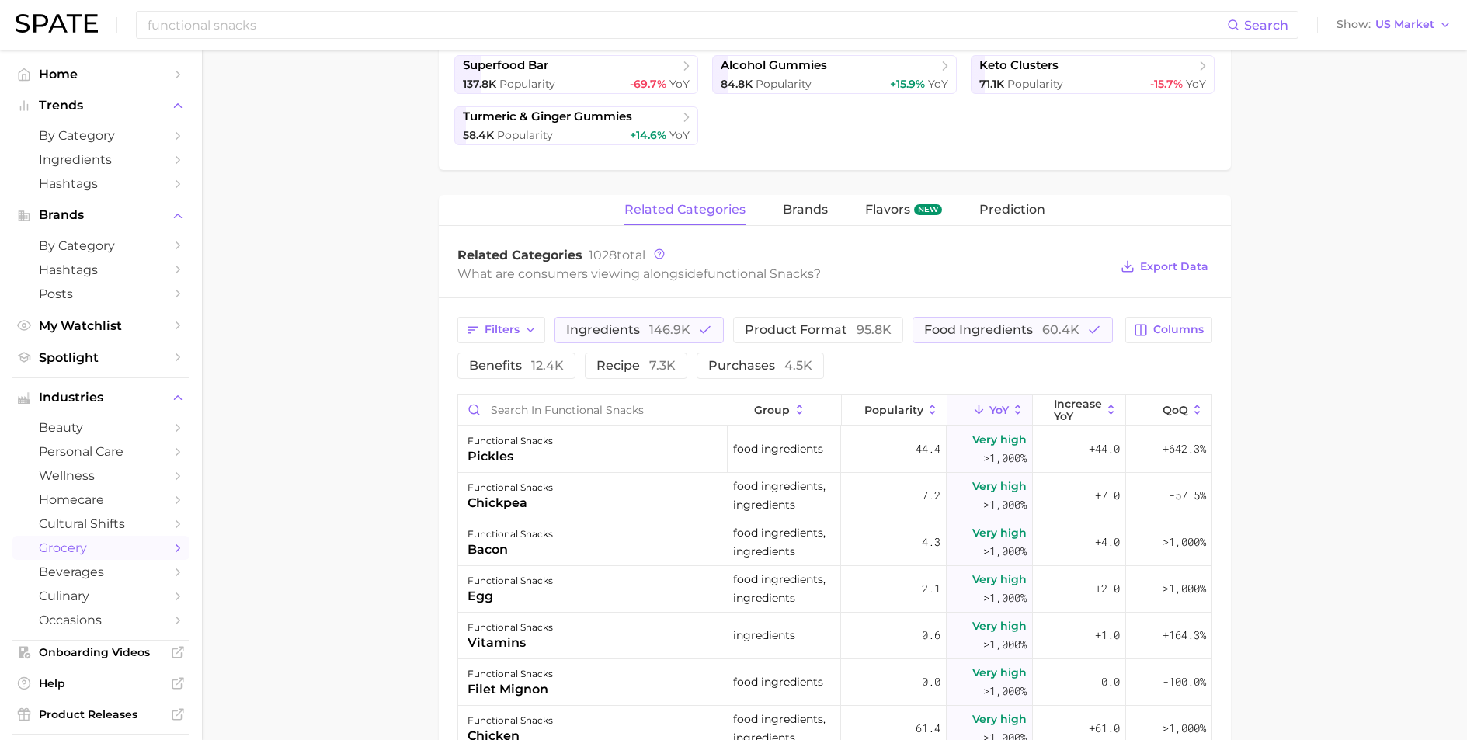
click at [394, 461] on main "1. snacks & sweets 2. functional snacks 3. functional snacks 4. Subcategory Ove…" at bounding box center [834, 413] width 1265 height 1635
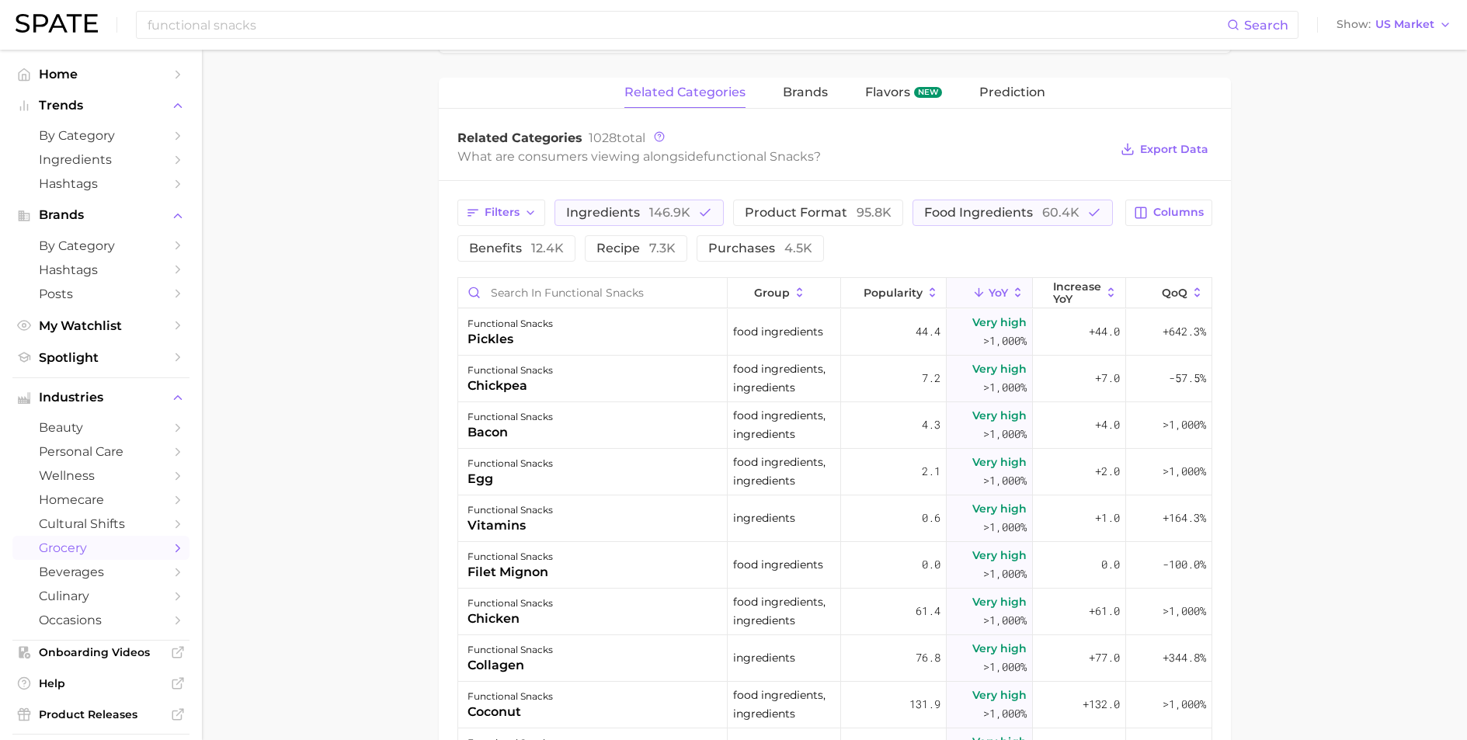
scroll to position [574, 0]
click at [698, 211] on icon "button" at bounding box center [705, 210] width 14 height 14
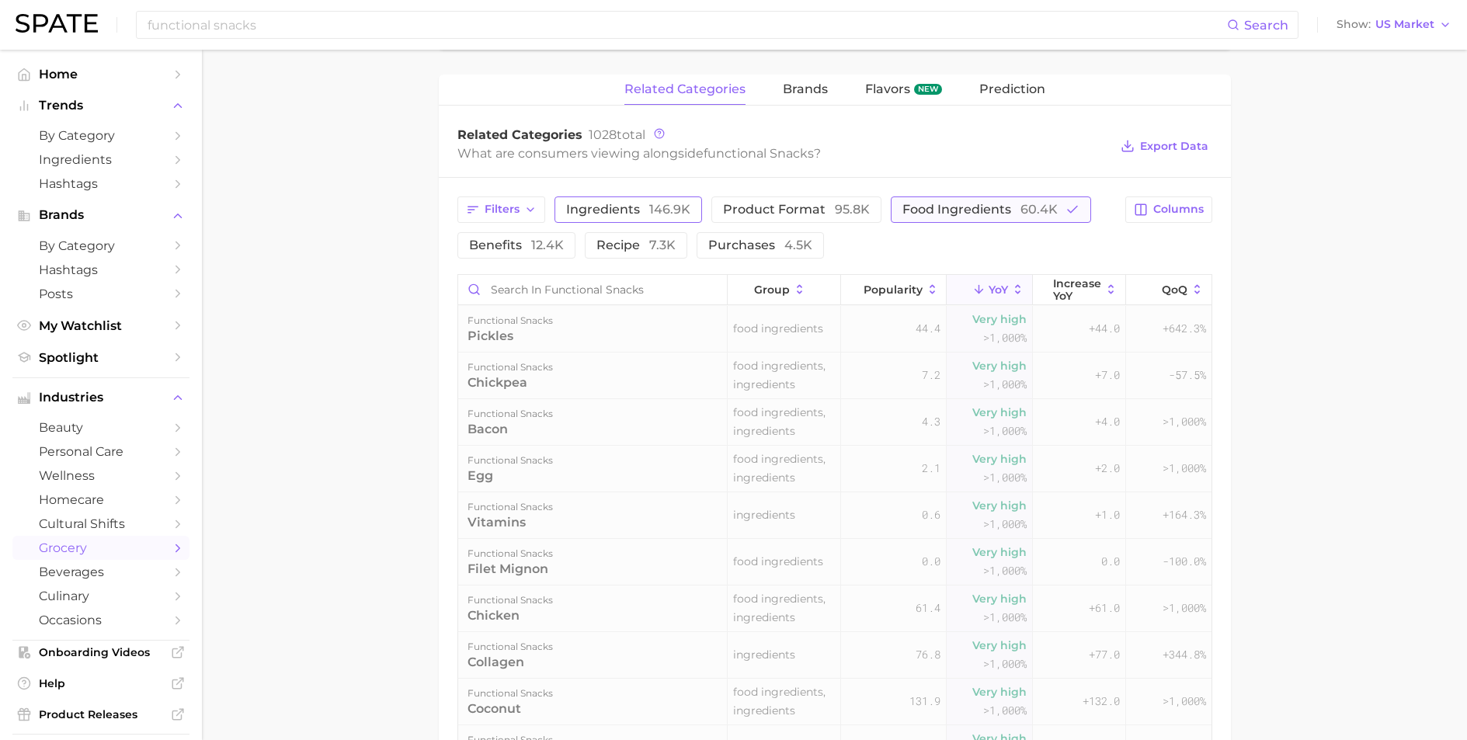
click at [963, 217] on button "food ingredients 60.4k" at bounding box center [991, 209] width 200 height 26
click at [814, 90] on span "brands" at bounding box center [805, 89] width 45 height 14
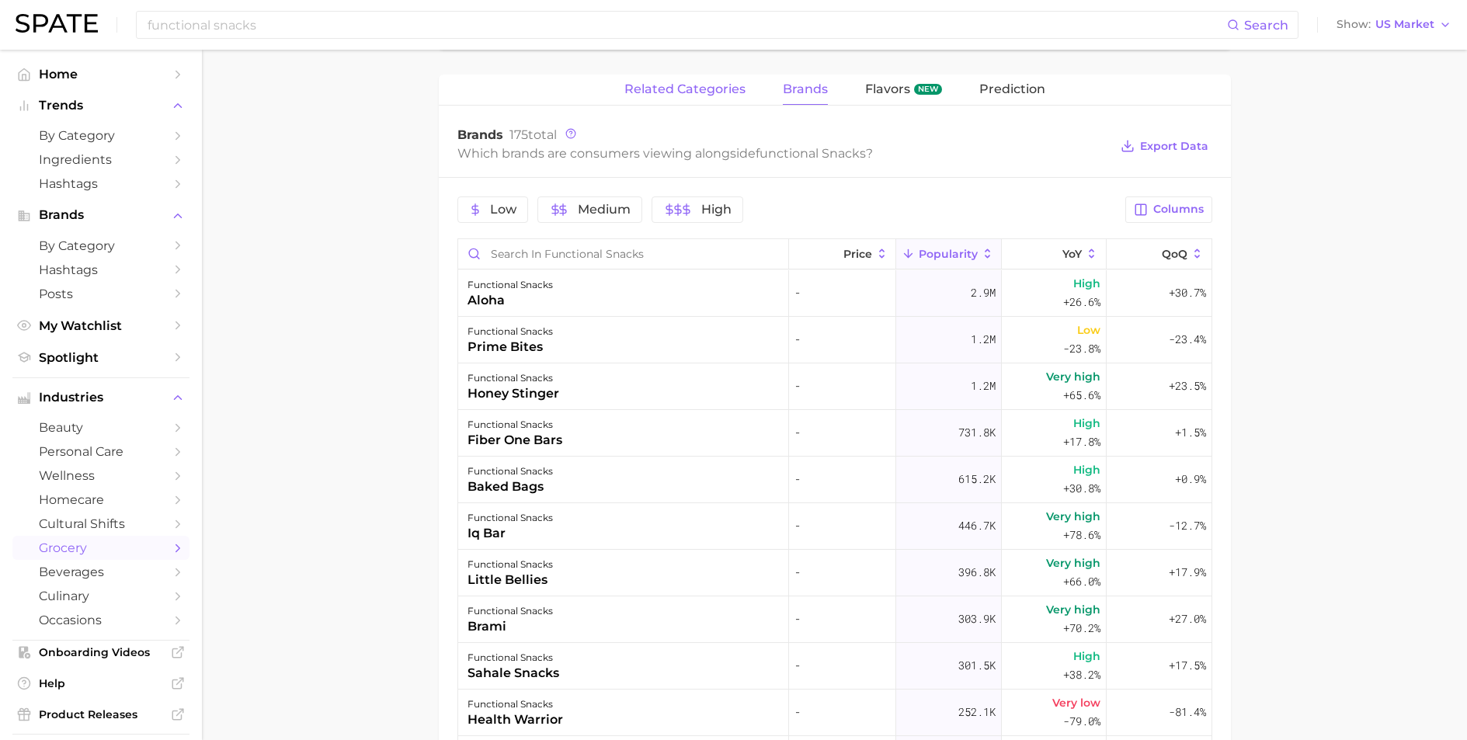
click at [684, 93] on span "related categories" at bounding box center [684, 89] width 121 height 14
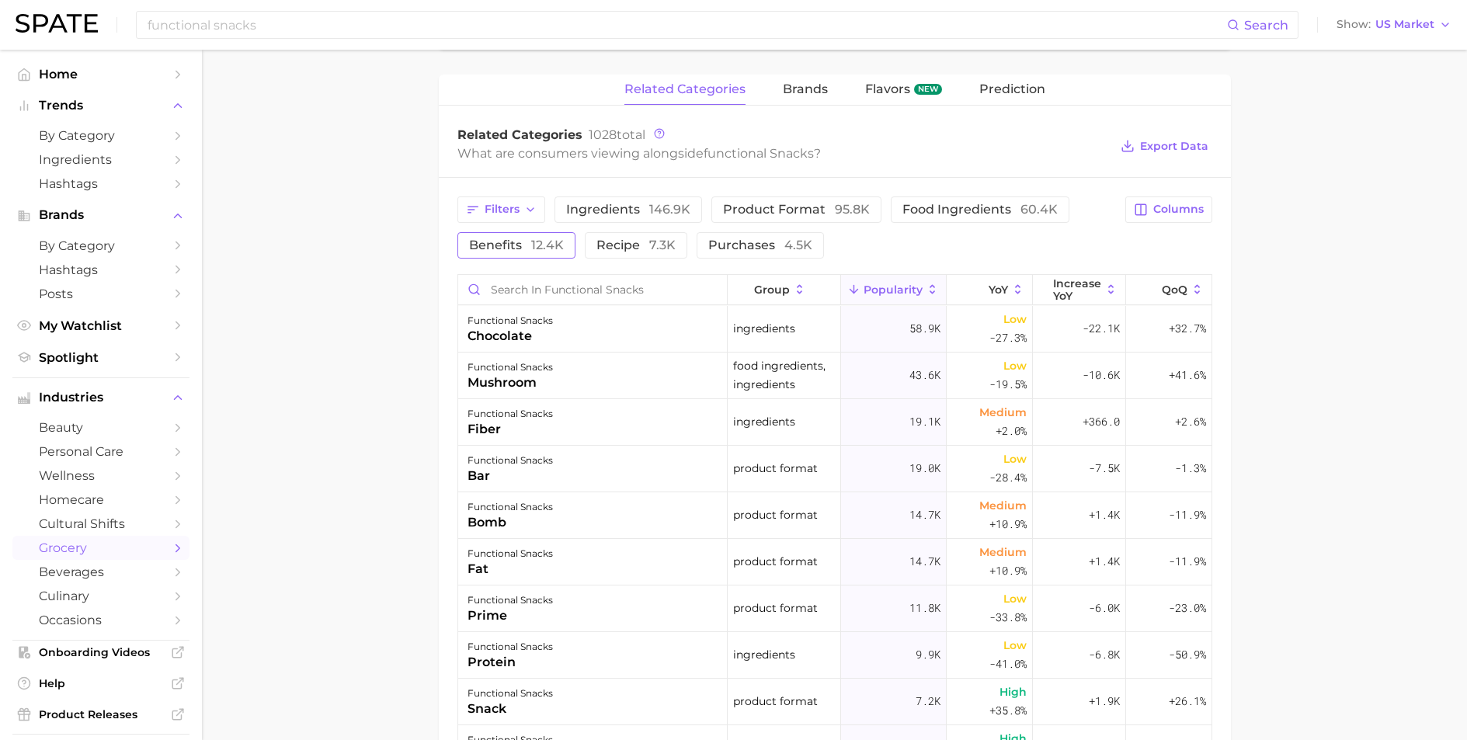
click at [545, 248] on span "12.4k" at bounding box center [547, 245] width 33 height 15
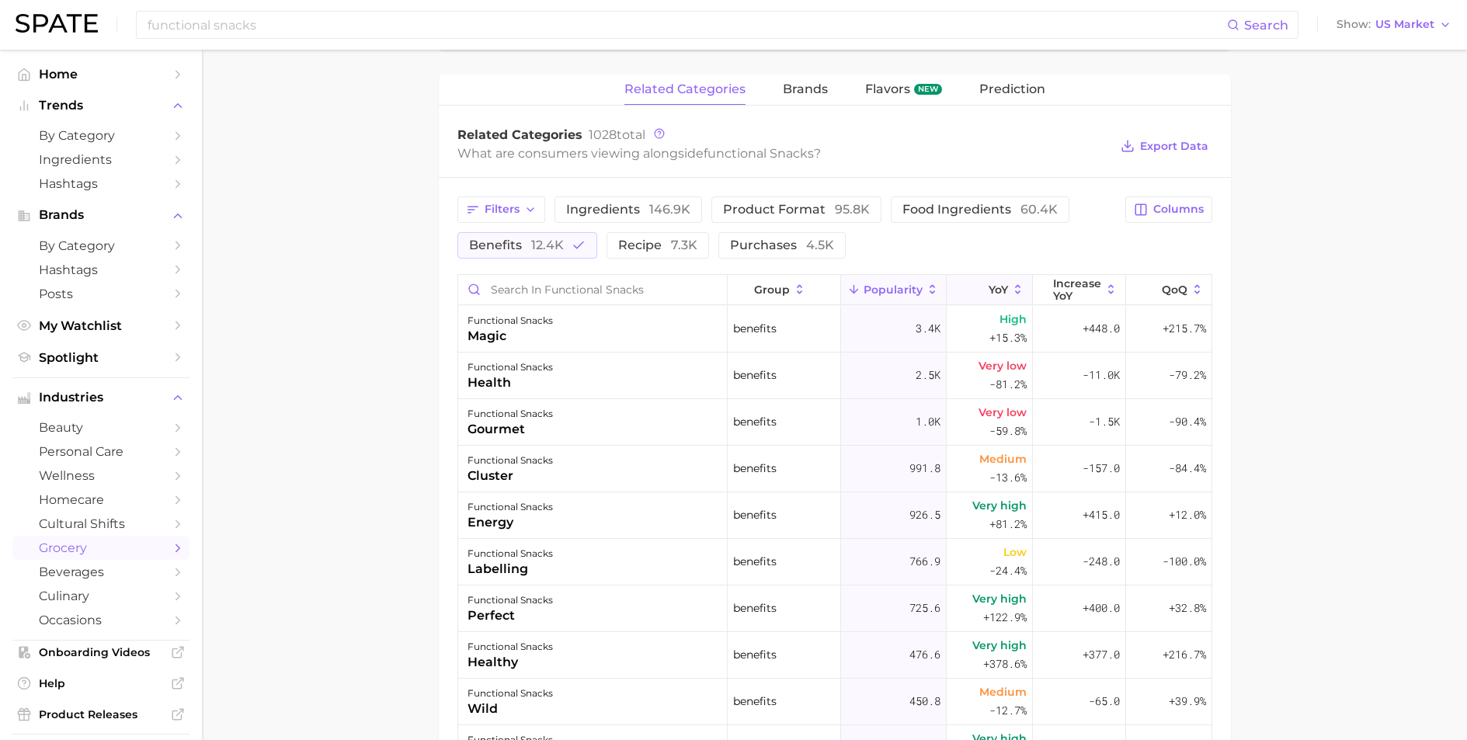
click at [1016, 286] on icon at bounding box center [1018, 289] width 5 height 9
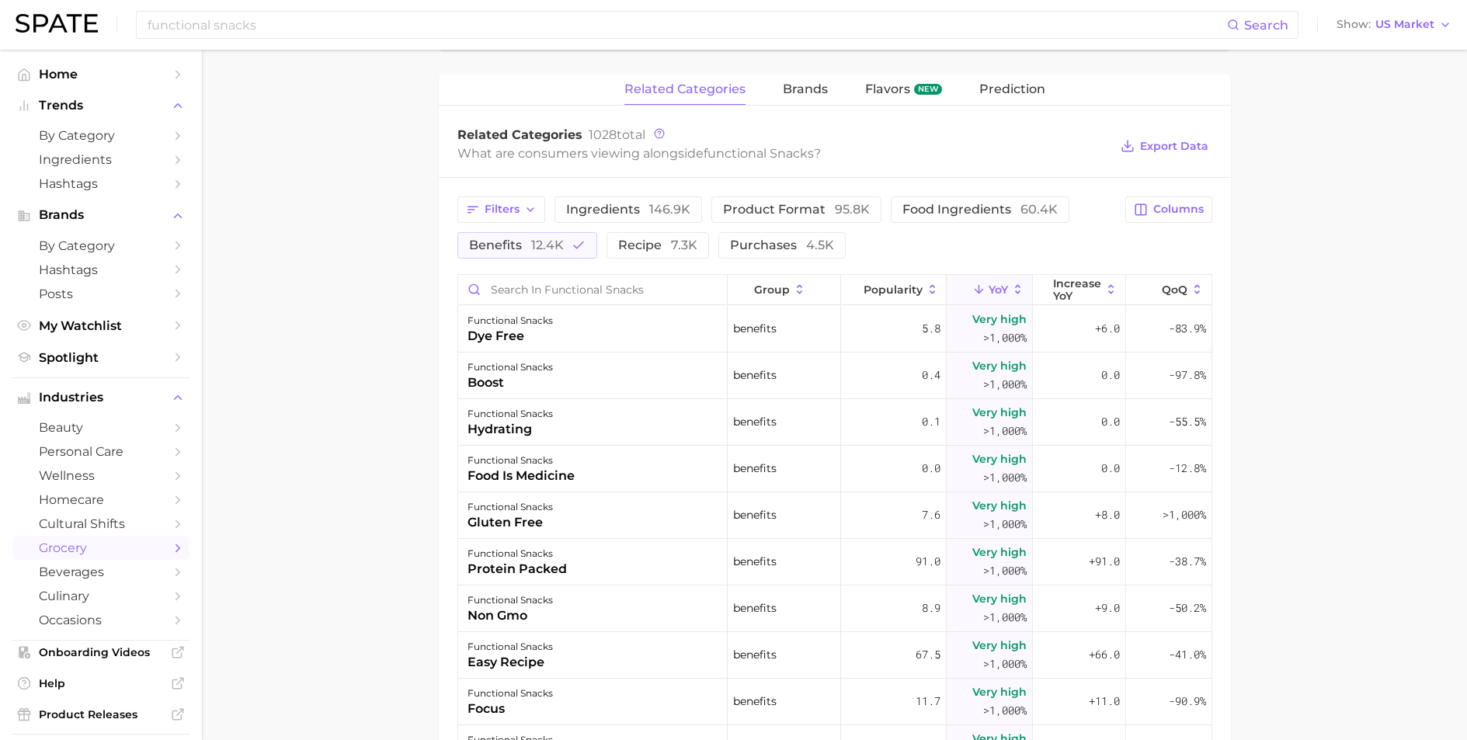
click at [328, 341] on main "1. snacks & sweets 2. functional snacks 3. functional snacks 4. Subcategory Ove…" at bounding box center [834, 293] width 1265 height 1635
click at [1044, 293] on button "Increase YoY" at bounding box center [1079, 290] width 93 height 30
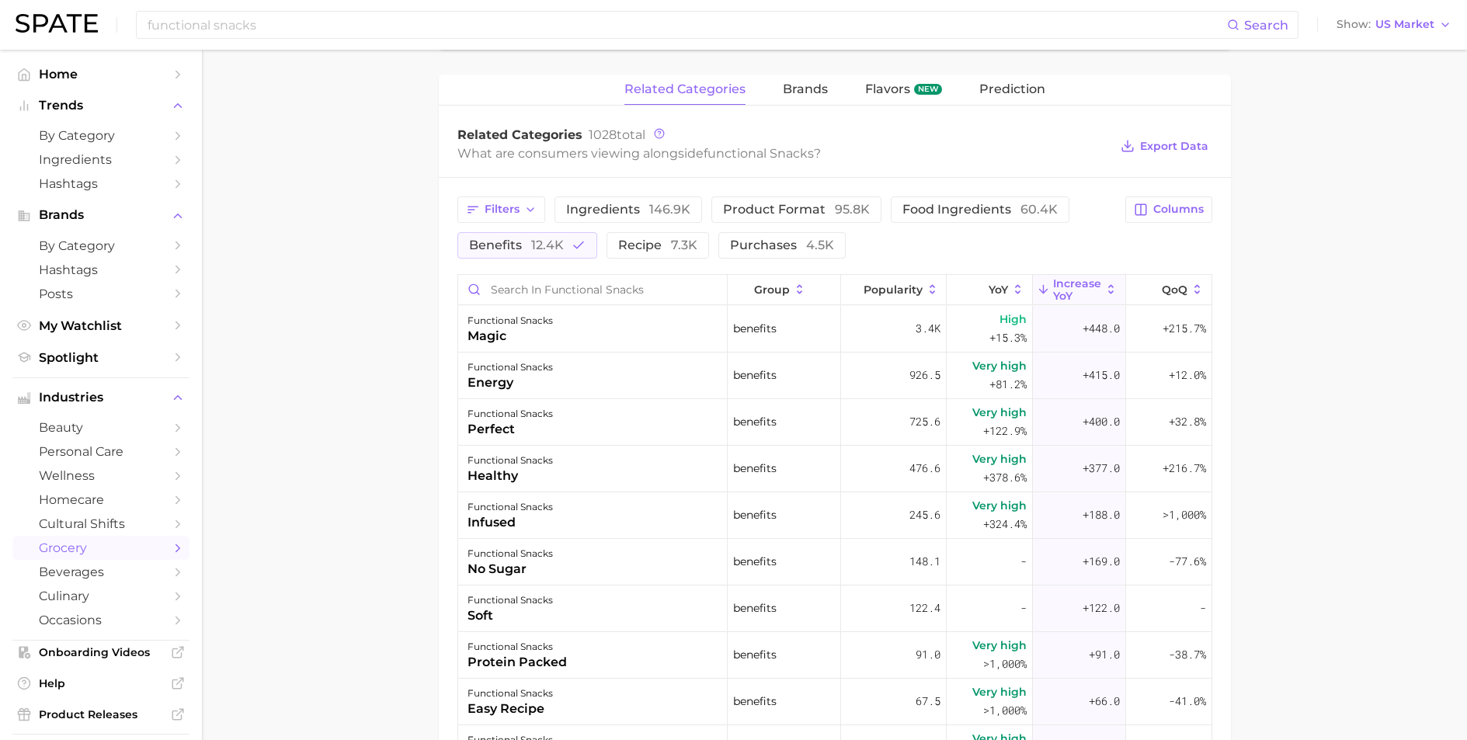
click at [331, 421] on main "1. snacks & sweets 2. functional snacks 3. functional snacks 4. Subcategory Ove…" at bounding box center [834, 293] width 1265 height 1635
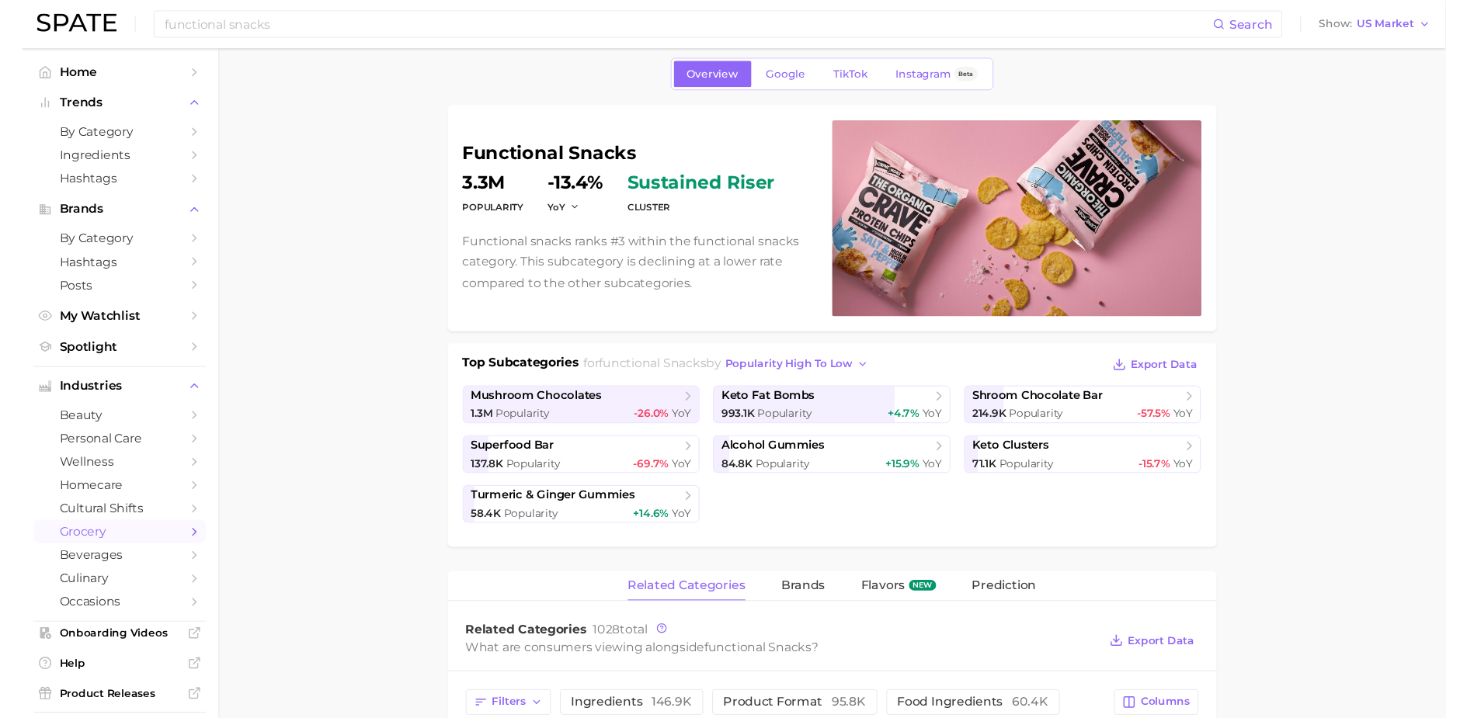
scroll to position [0, 0]
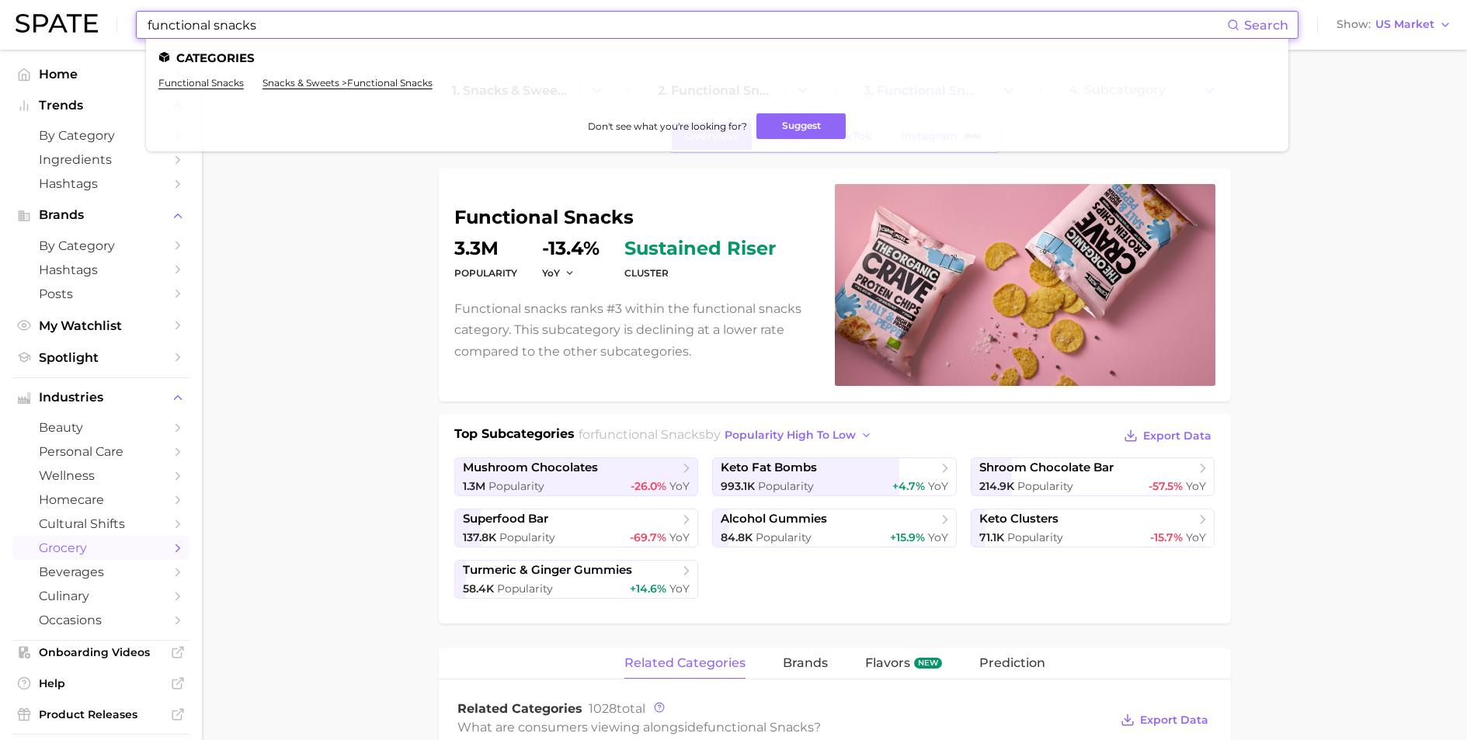
click at [261, 18] on input "functional snacks" at bounding box center [686, 25] width 1081 height 26
drag, startPoint x: 274, startPoint y: 20, endPoint x: -82, endPoint y: 23, distance: 356.4
click at [0, 23] on html "functional snacks Search Categories functional snacks snacks & sweets > functio…" at bounding box center [733, 370] width 1467 height 740
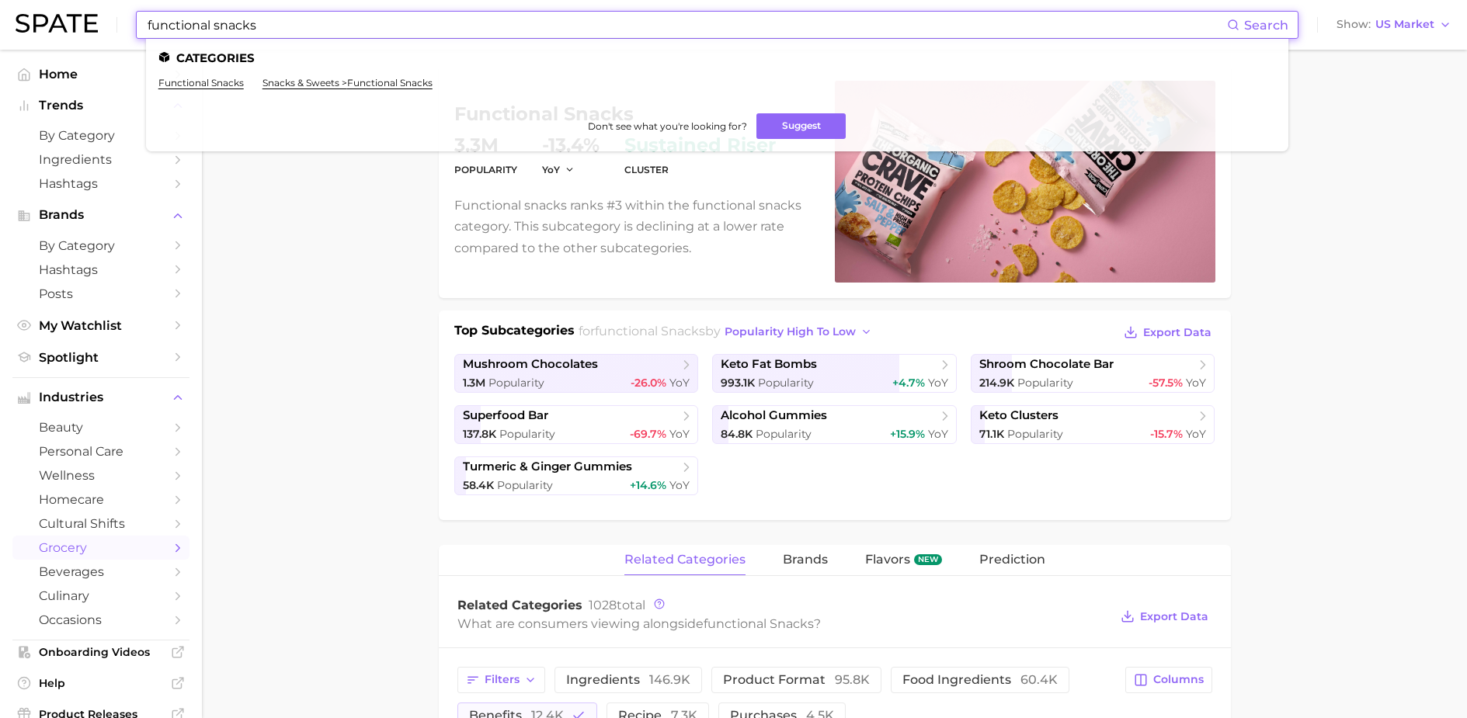
scroll to position [200, 0]
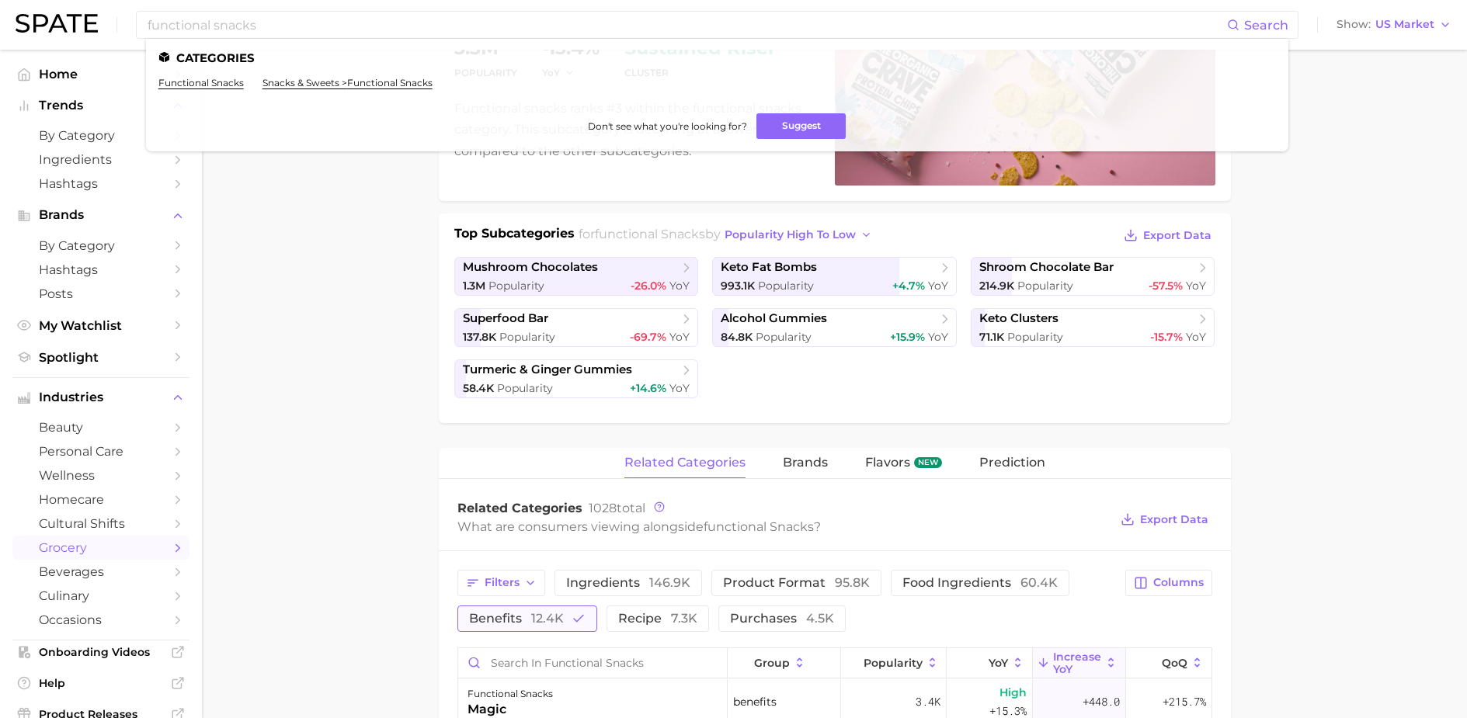
click at [562, 602] on button "benefits 12.4k" at bounding box center [527, 619] width 140 height 26
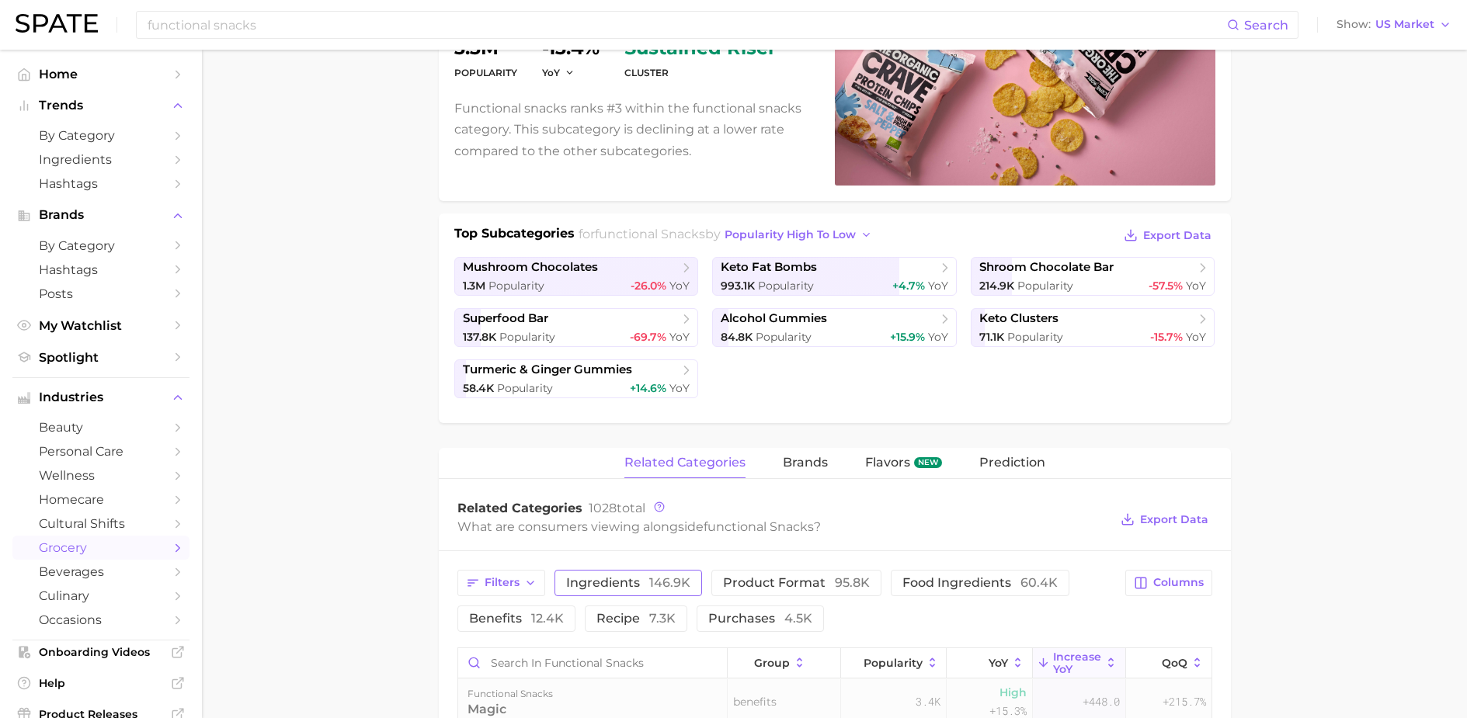
drag, startPoint x: 652, startPoint y: 581, endPoint x: 672, endPoint y: 580, distance: 19.4
click at [652, 583] on span "146.9k" at bounding box center [669, 582] width 41 height 15
click at [974, 579] on span "food ingredients 60.4k" at bounding box center [1001, 583] width 155 height 12
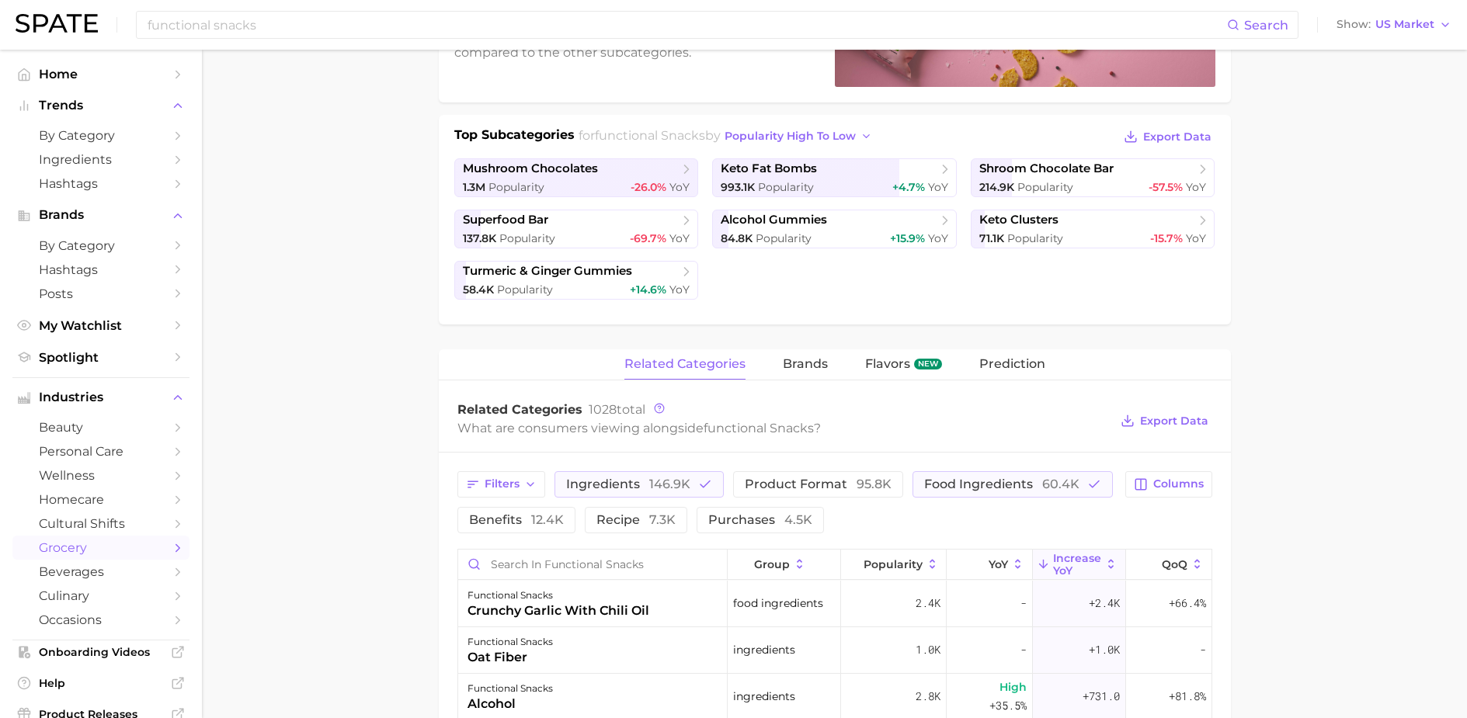
click at [1066, 568] on span "Increase YoY" at bounding box center [1077, 564] width 48 height 25
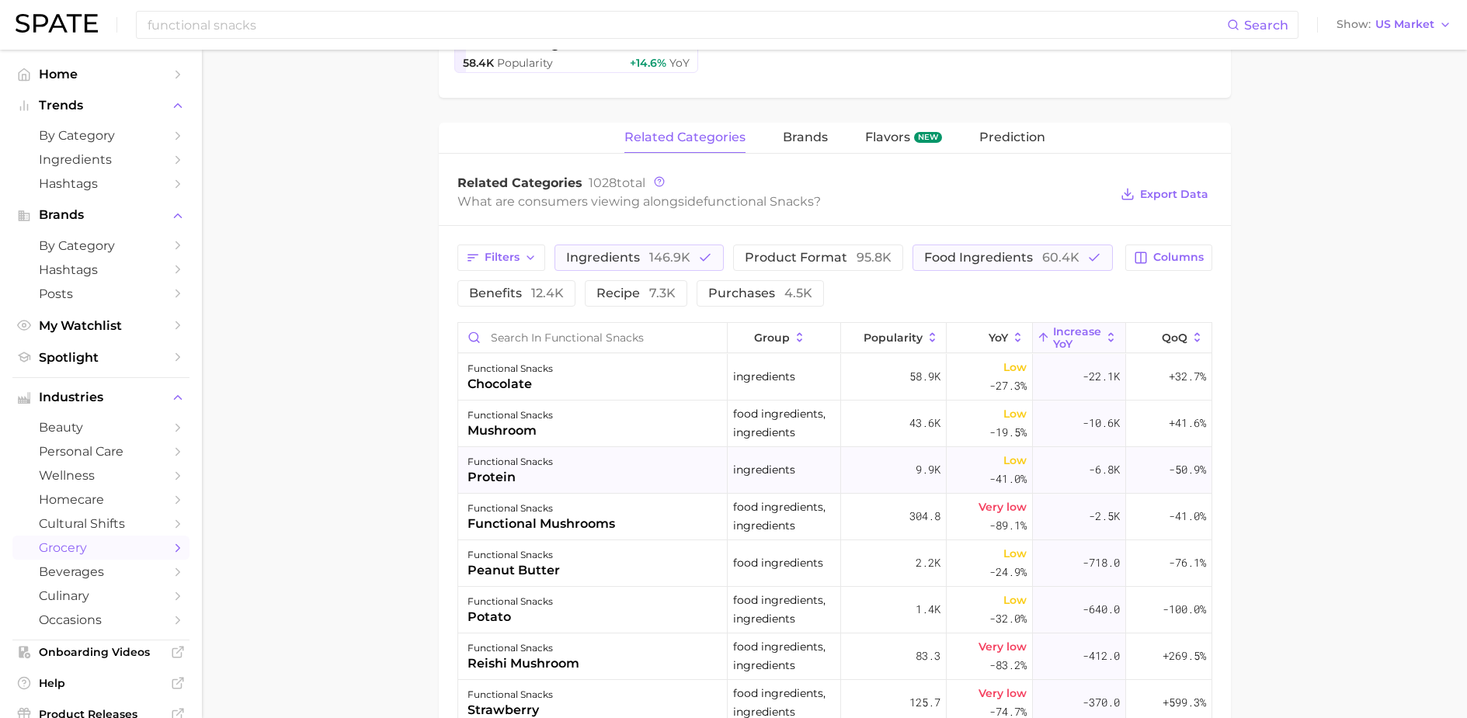
scroll to position [401, 0]
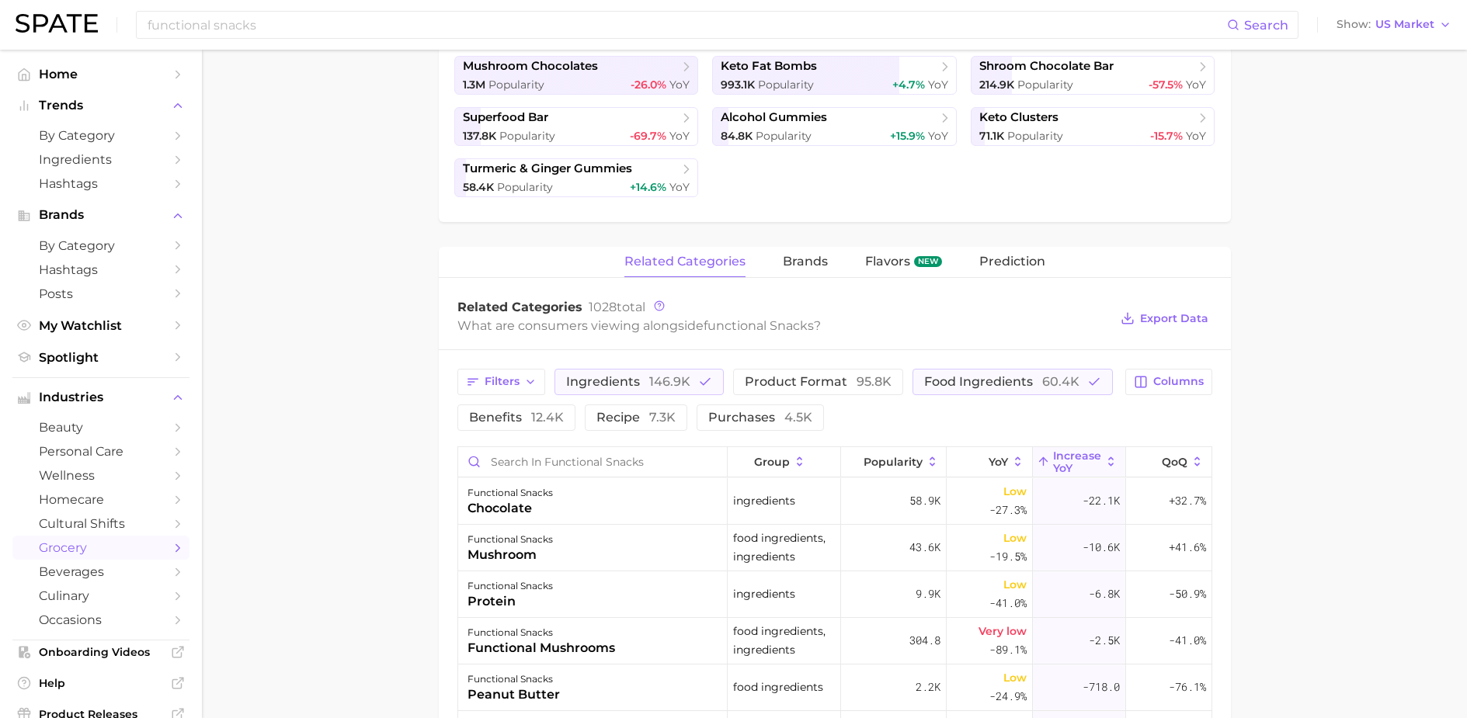
click at [1069, 460] on span "Increase YoY" at bounding box center [1077, 462] width 48 height 25
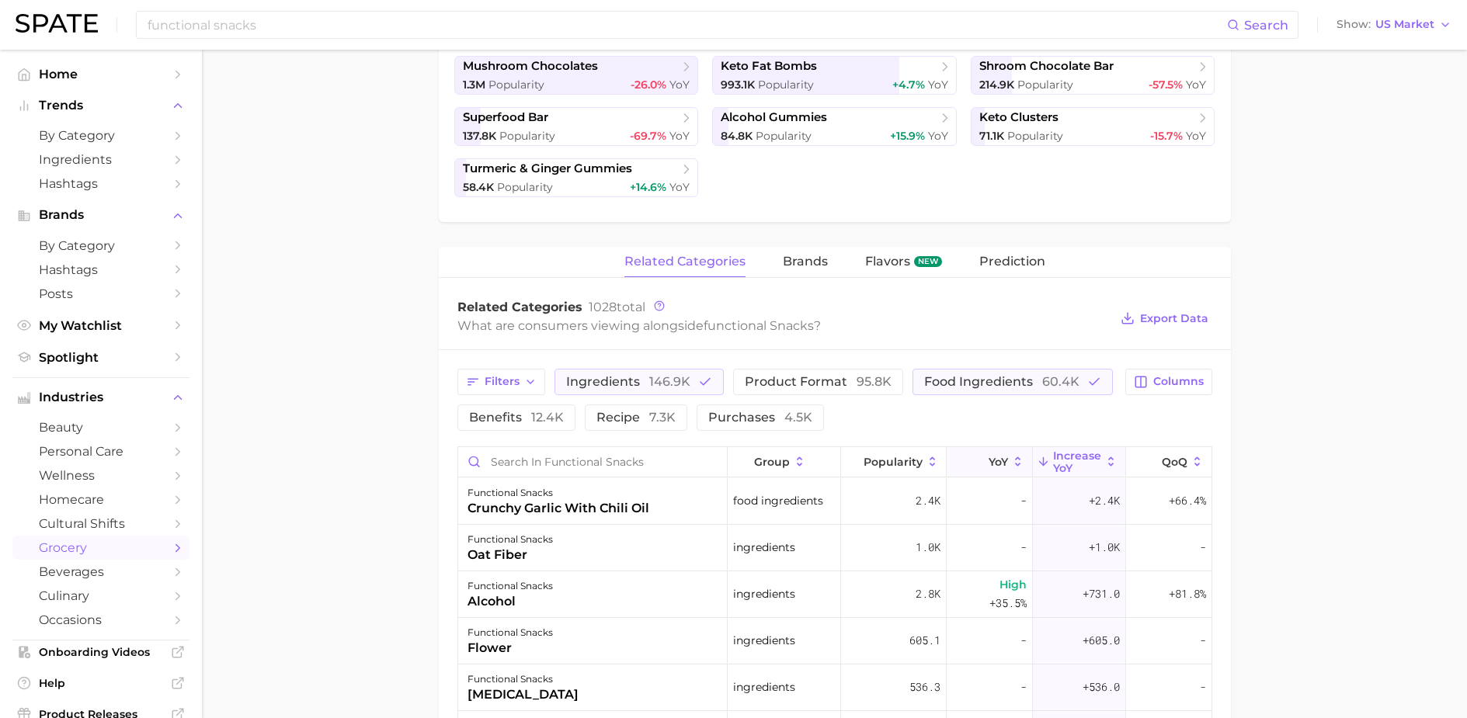
click at [989, 464] on span "YoY" at bounding box center [998, 462] width 19 height 12
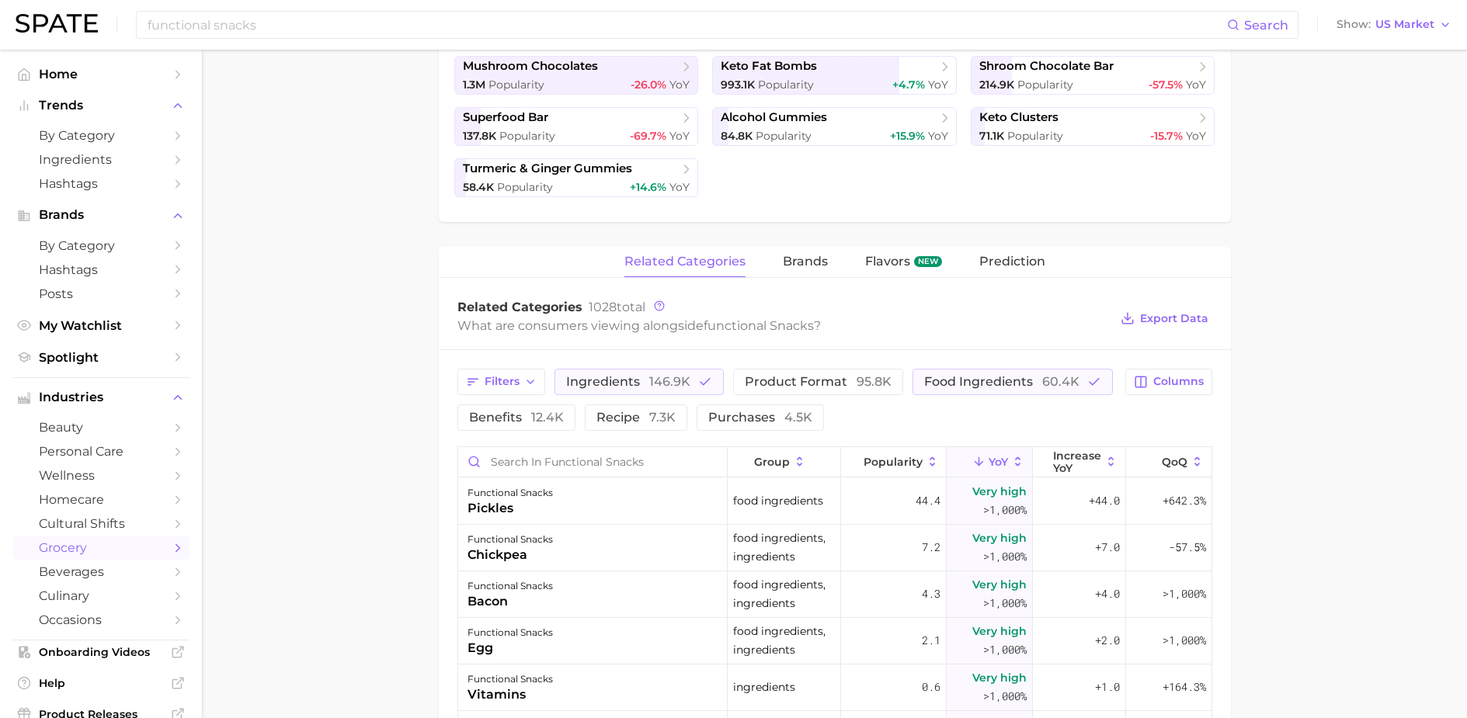
click at [367, 424] on main "1. snacks & sweets 2. functional snacks 3. functional snacks 4. Subcategory Ove…" at bounding box center [834, 454] width 1265 height 1613
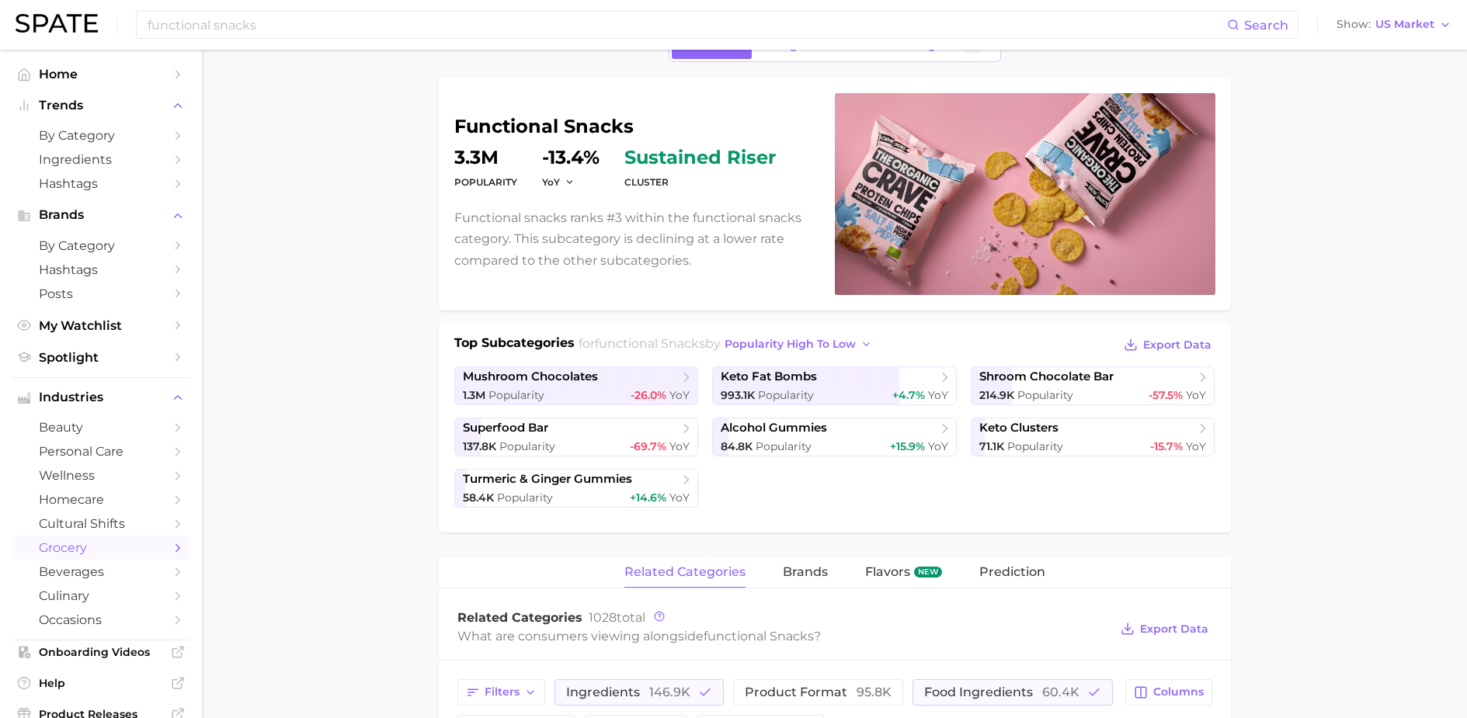
scroll to position [0, 0]
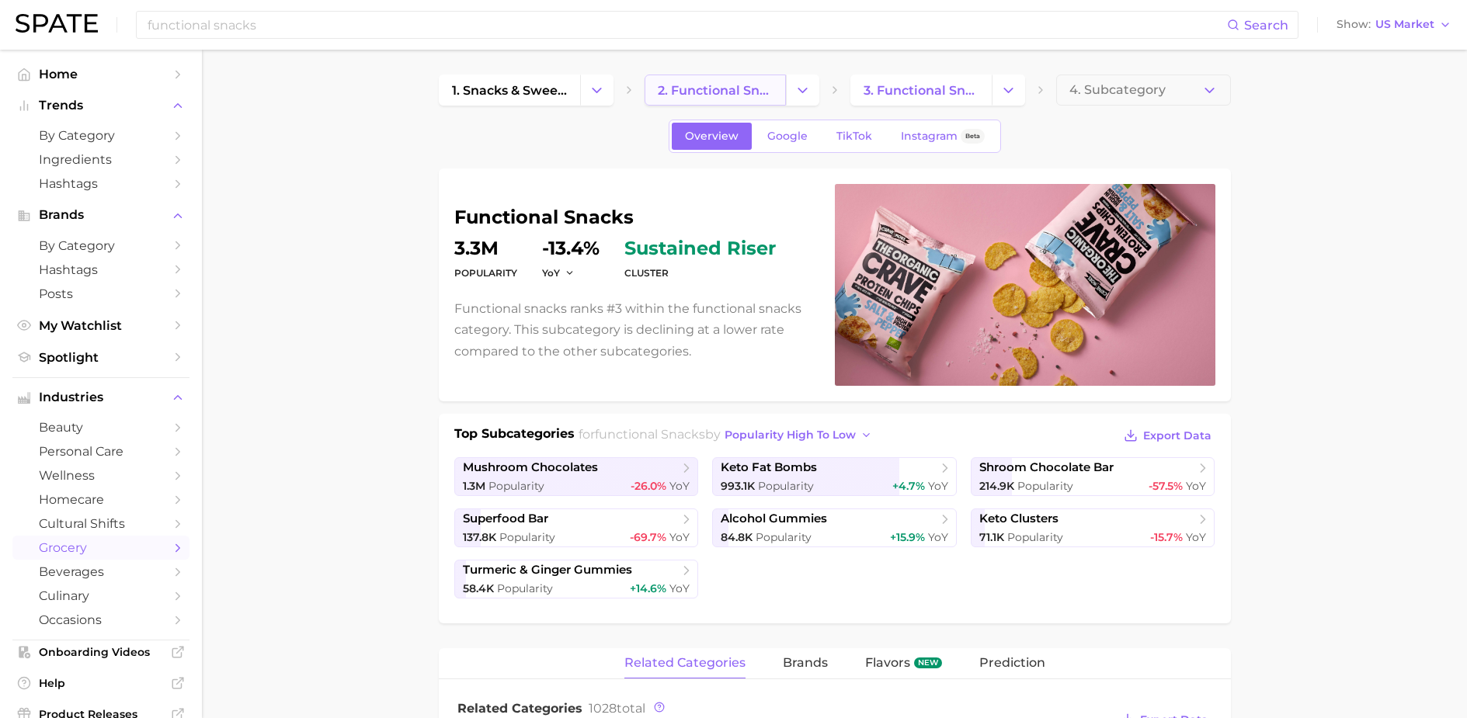
click at [711, 87] on span "2. functional snacks" at bounding box center [715, 90] width 115 height 15
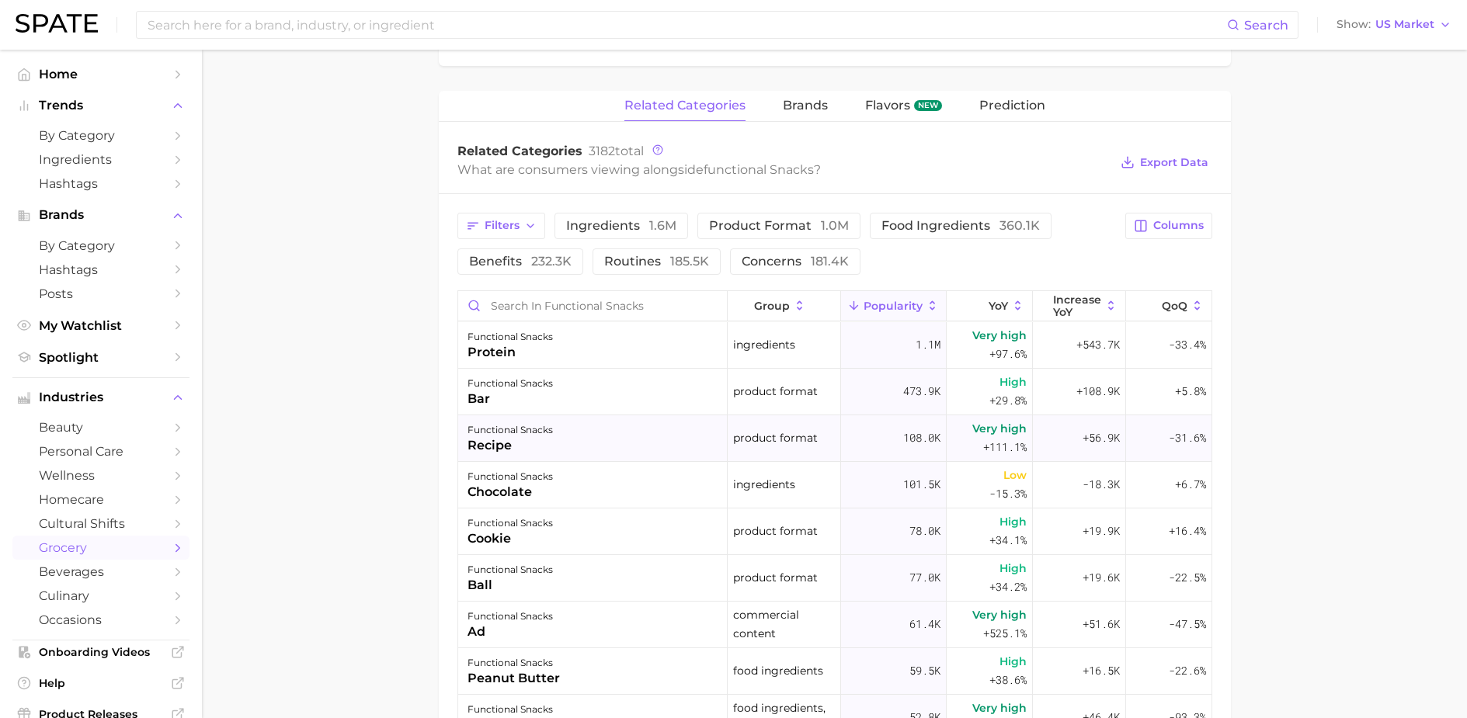
scroll to position [452, 0]
click at [932, 231] on span "food ingredients 360.1k" at bounding box center [960, 229] width 158 height 12
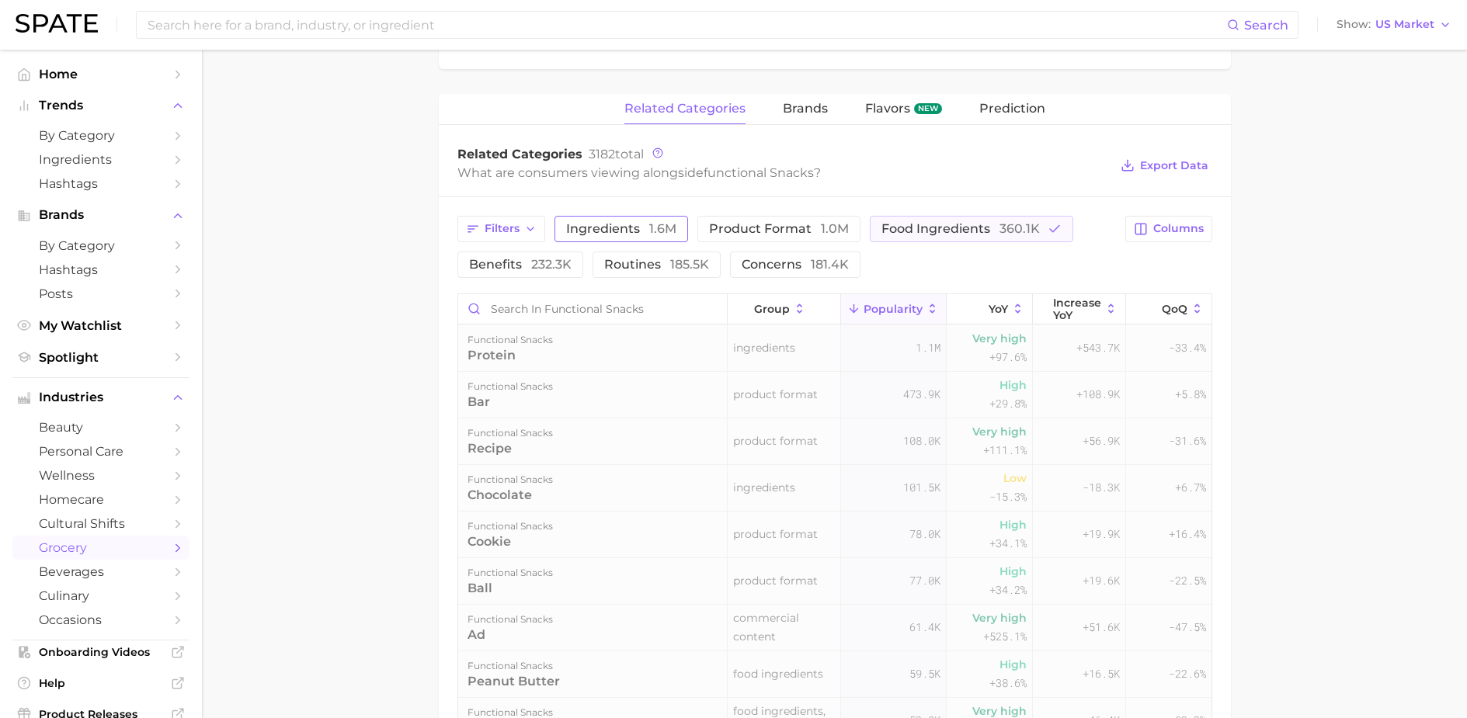
click at [575, 230] on span "ingredients 1.6m" at bounding box center [621, 229] width 110 height 12
click at [1072, 316] on span "Increase YoY" at bounding box center [1077, 309] width 48 height 25
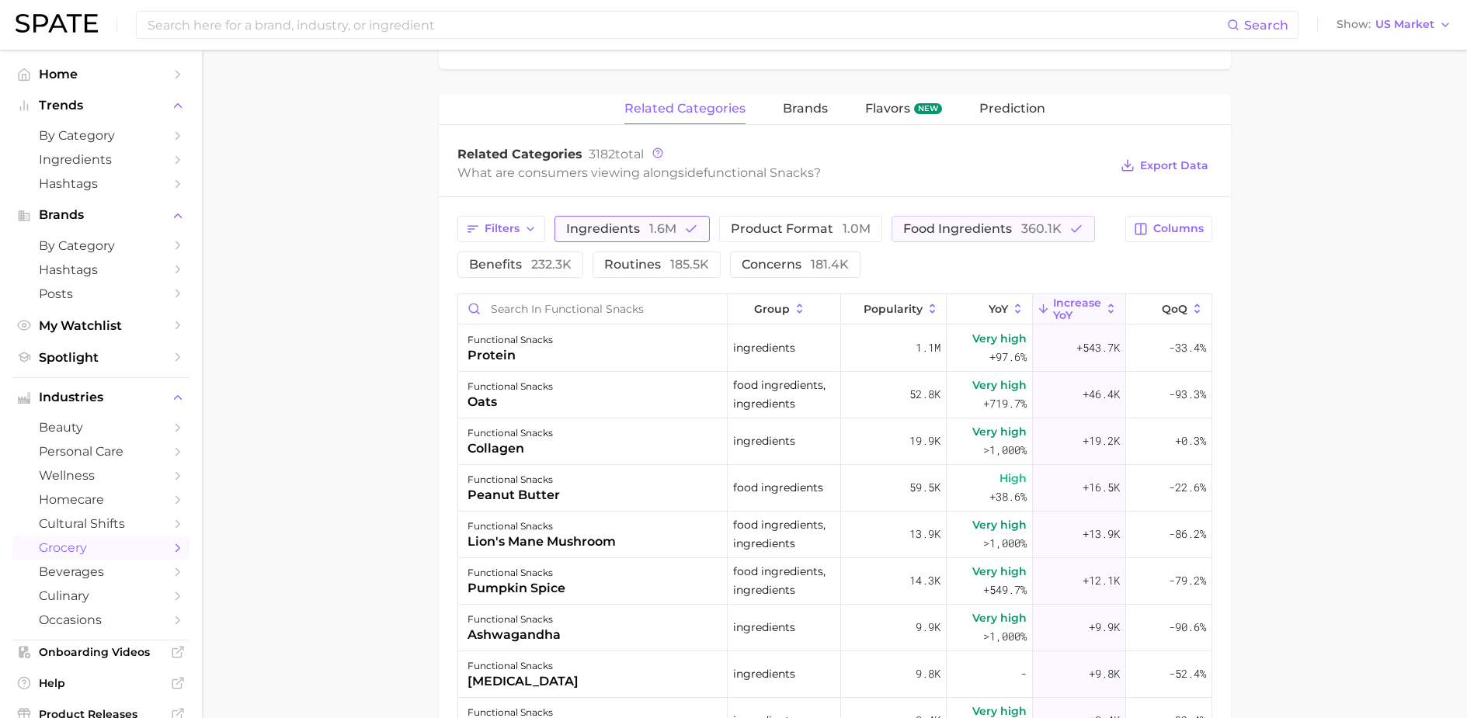
click at [652, 231] on span "1.6m" at bounding box center [662, 228] width 27 height 15
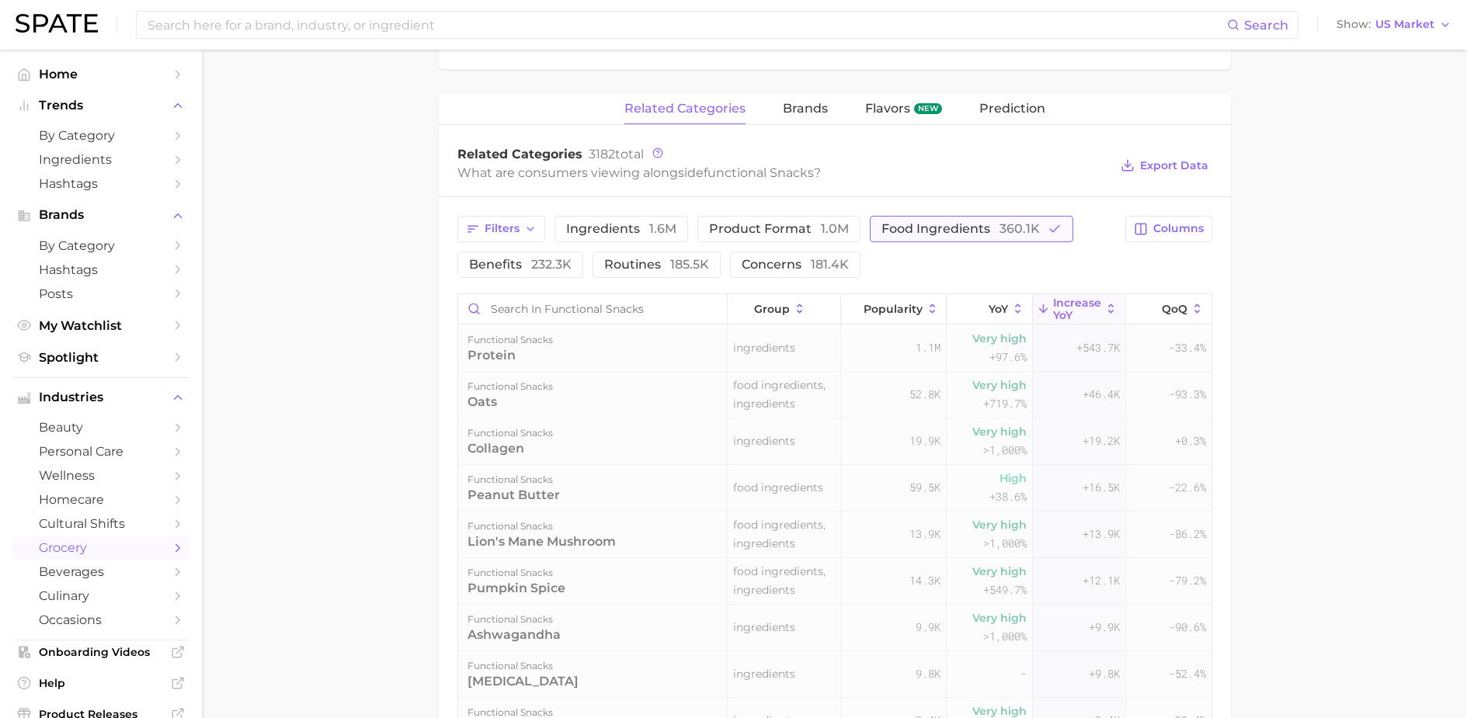
click at [987, 220] on button "food ingredients 360.1k" at bounding box center [971, 229] width 203 height 26
click at [540, 258] on span "232.3k" at bounding box center [551, 264] width 40 height 15
